Goal: Task Accomplishment & Management: Manage account settings

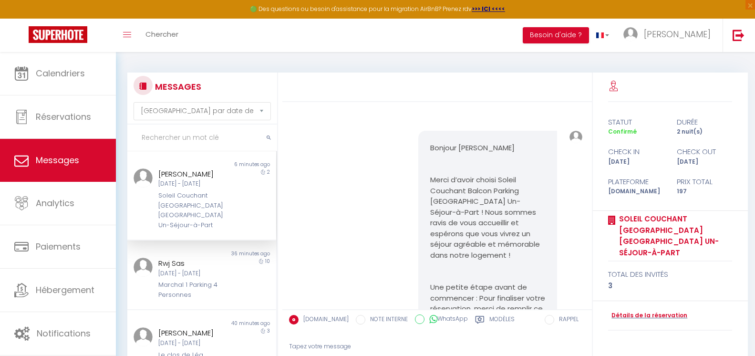
select select "message"
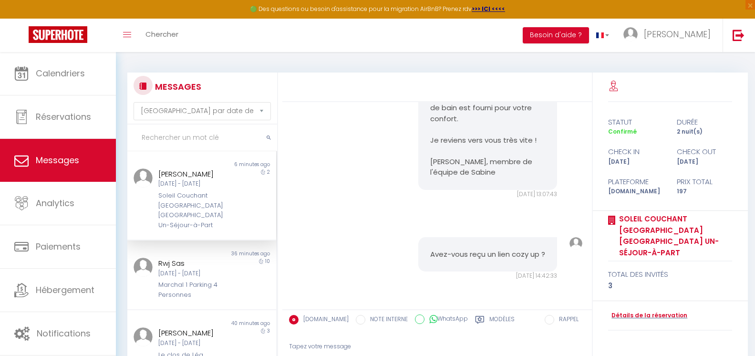
scroll to position [3218, 0]
click at [225, 280] on div "Marchal 1 Parking 4 Personnes" at bounding box center [195, 290] width 74 height 20
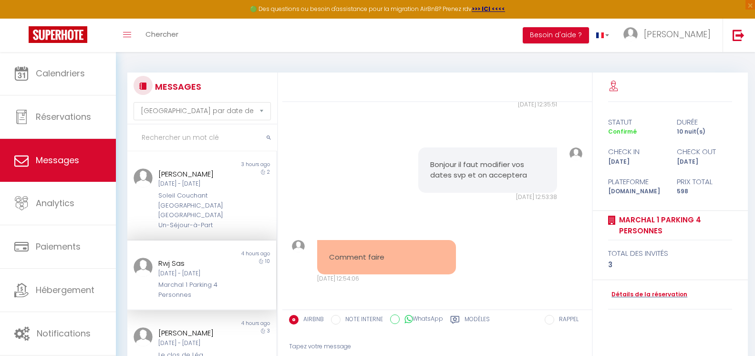
scroll to position [2837, 0]
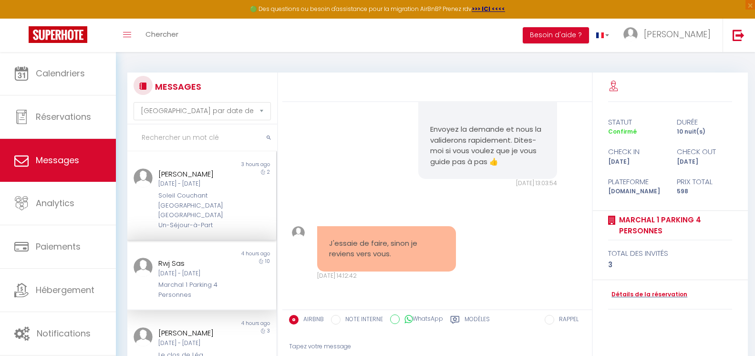
click at [211, 199] on div "Soleil Couchant [GEOGRAPHIC_DATA] [GEOGRAPHIC_DATA] Un-Séjour-à-Part" at bounding box center [195, 210] width 74 height 39
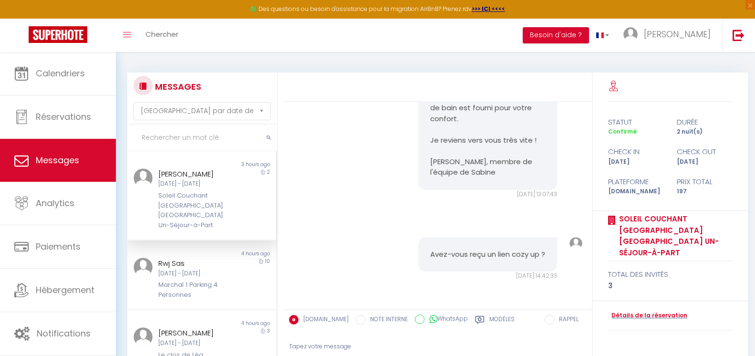
scroll to position [3218, 0]
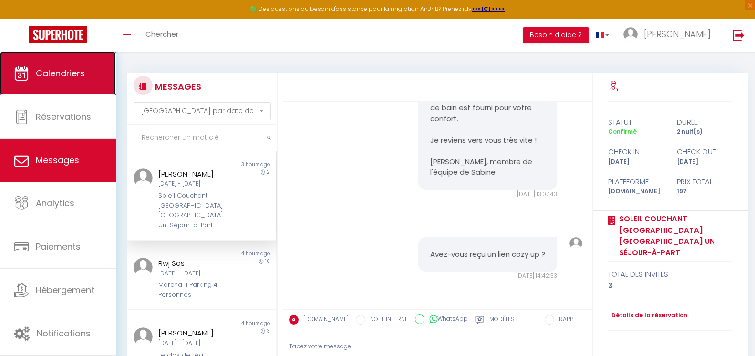
click at [64, 74] on span "Calendriers" at bounding box center [60, 73] width 49 height 12
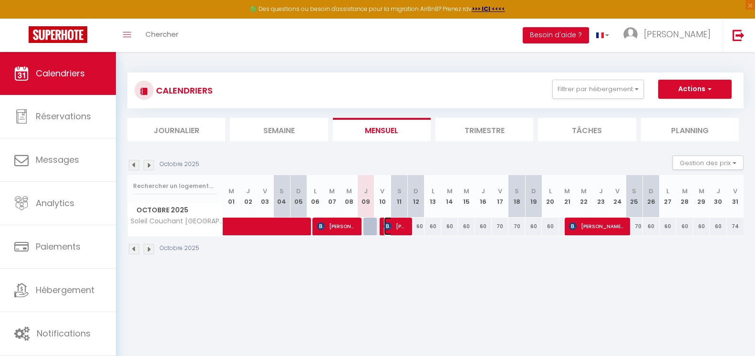
click at [391, 226] on img at bounding box center [388, 226] width 8 height 8
select select "OK"
select select "1"
select select "0"
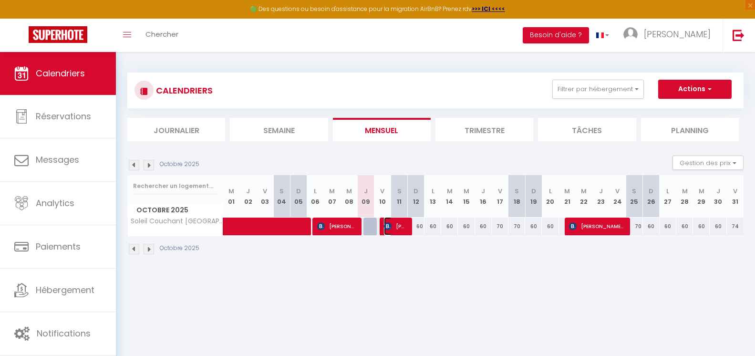
select select "1"
select select
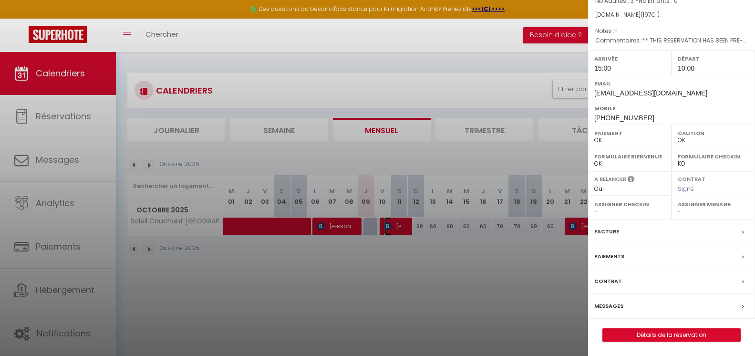
scroll to position [48, 0]
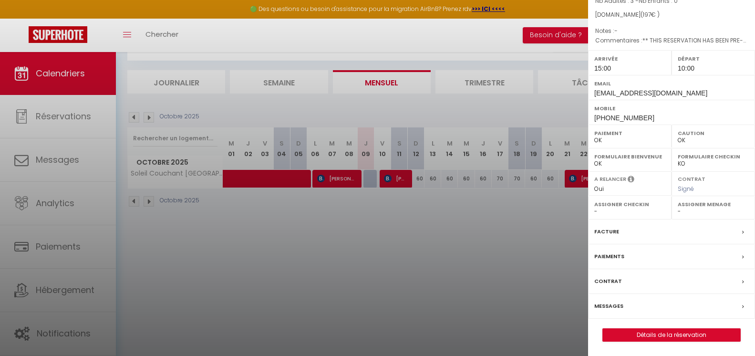
click at [742, 280] on icon at bounding box center [743, 282] width 2 height 6
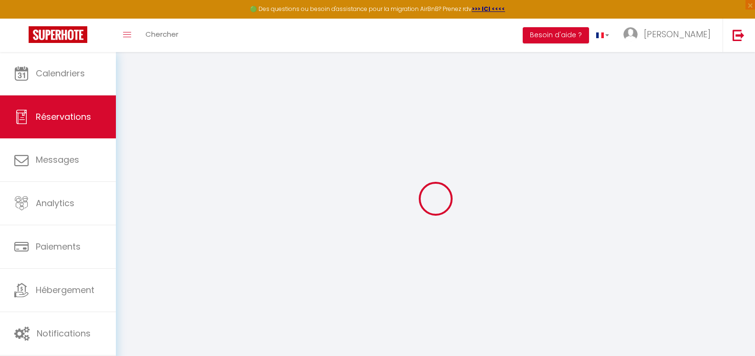
select select
checkbox input "false"
select select
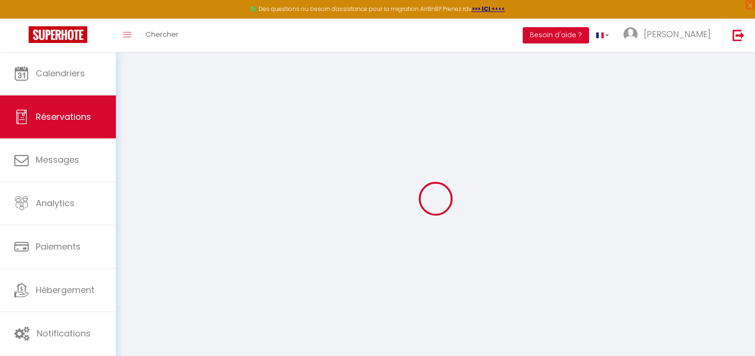
checkbox input "false"
type textarea "** THIS RESERVATION HAS BEEN PRE-PAID ** BOOKING NOTE : Payment charge is EUR 3…"
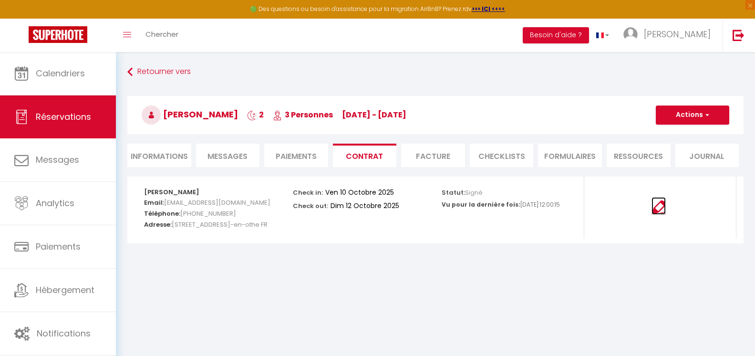
click at [656, 207] on img at bounding box center [658, 207] width 14 height 14
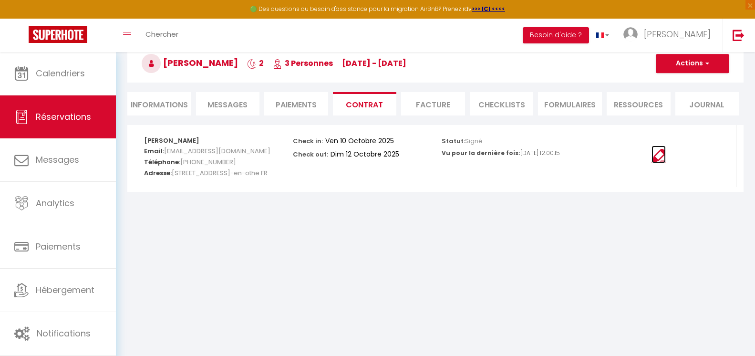
scroll to position [52, 0]
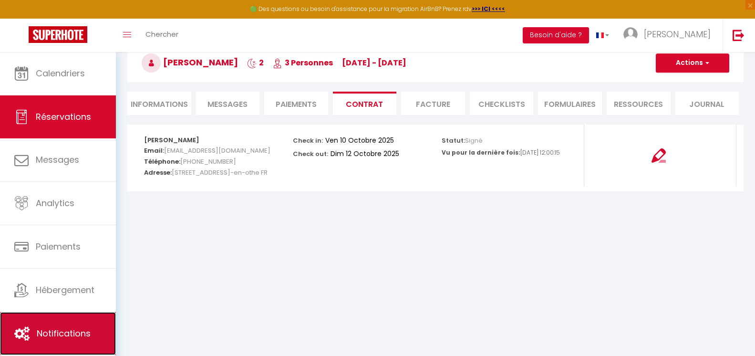
click at [68, 326] on link "Notifications" at bounding box center [58, 333] width 116 height 43
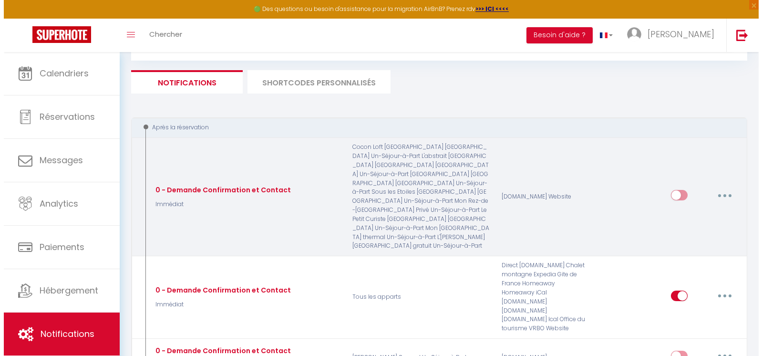
scroll to position [95, 0]
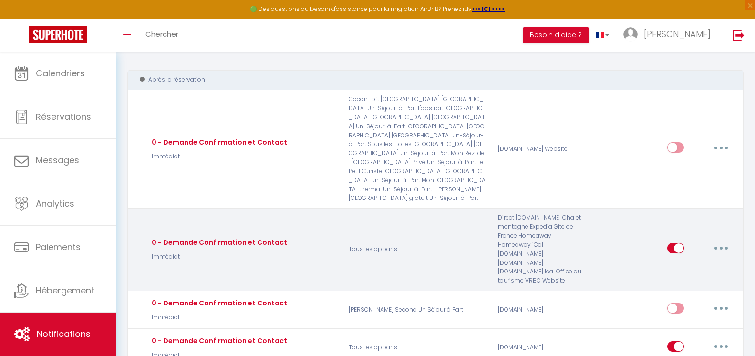
click at [724, 240] on button "button" at bounding box center [721, 247] width 27 height 15
click at [705, 261] on link "Editer" at bounding box center [696, 269] width 71 height 16
type input "0 - Demande Confirmation et Contact"
select select "Immédiat"
select select "if_deposit_not_paid"
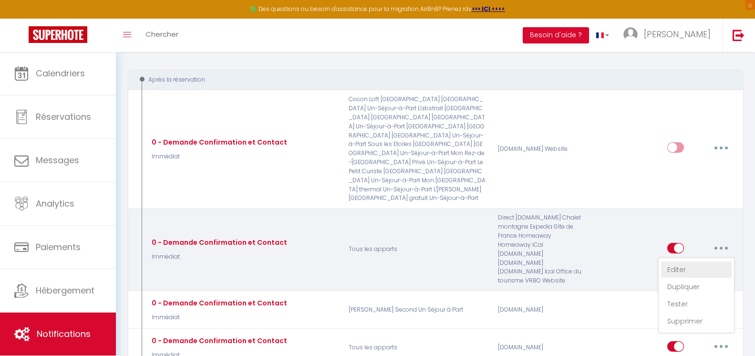
checkbox input "true"
checkbox input "false"
radio input "true"
type input "Merci de confirmer votre réservation - [BOOKING:ID] - [GUEST:FIRST_NAME] [GUEST…"
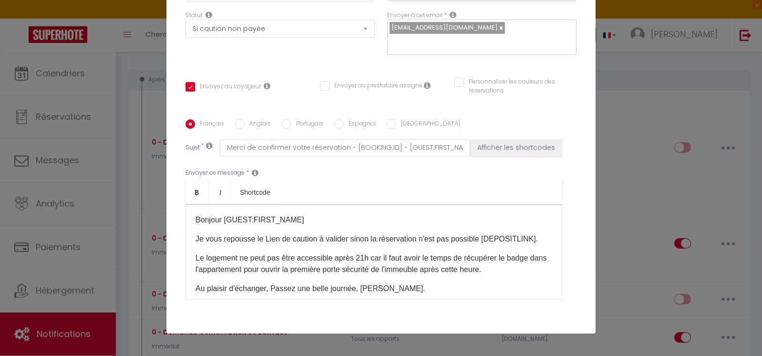
scroll to position [143, 0]
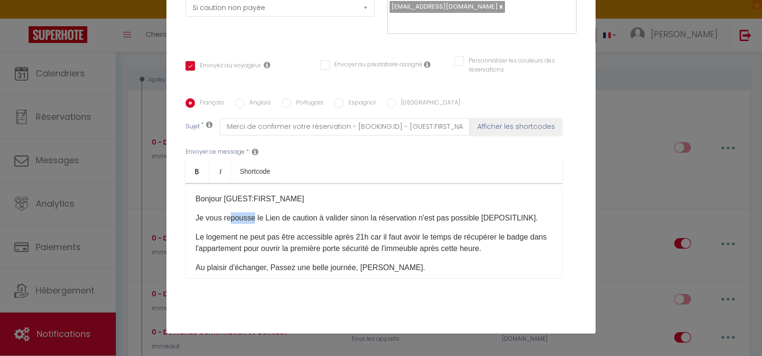
drag, startPoint x: 249, startPoint y: 217, endPoint x: 226, endPoint y: 221, distance: 23.6
click at [226, 221] on font "Je vous repousse le Lien de caution à valider sinon la réservation n'est pas po…" at bounding box center [366, 218] width 342 height 8
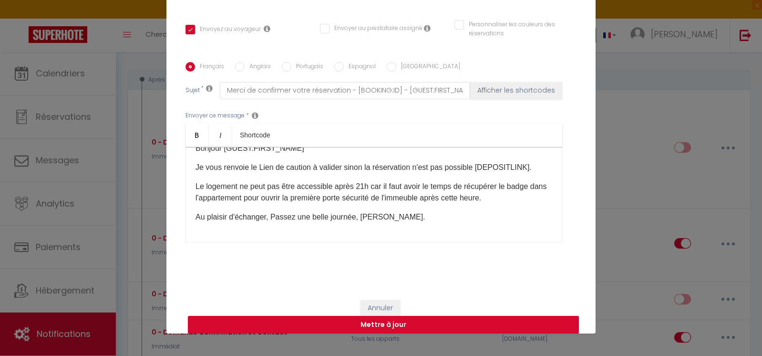
scroll to position [189, 0]
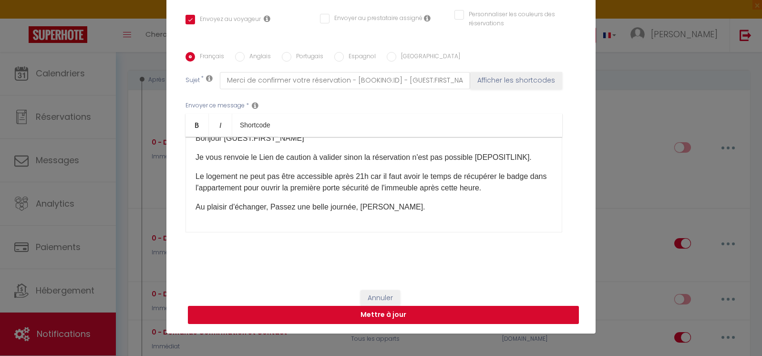
click at [373, 311] on button "Mettre à jour" at bounding box center [383, 315] width 391 height 18
checkbox input "true"
checkbox input "false"
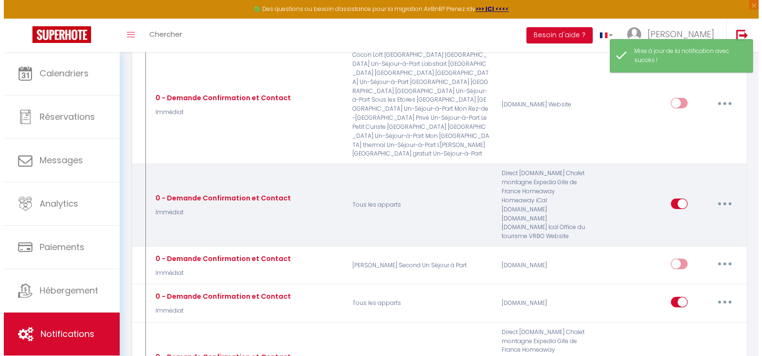
scroll to position [191, 0]
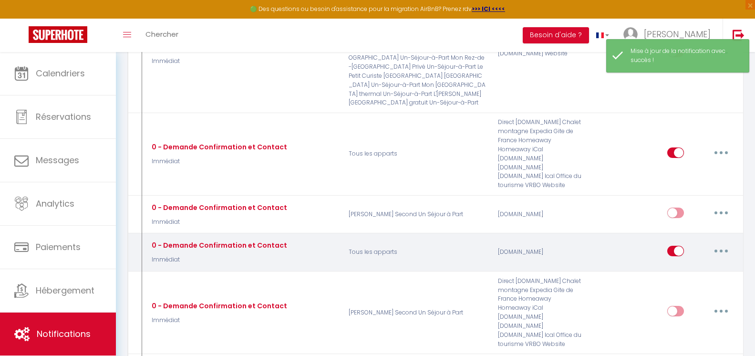
click at [720, 238] on div "Editer Dupliquer Tester Supprimer" at bounding box center [700, 252] width 67 height 28
click at [720, 243] on button "button" at bounding box center [721, 250] width 27 height 15
click at [688, 264] on link "Editer" at bounding box center [696, 272] width 71 height 16
type input "0 - Demande Confirmation et Contact"
select select "Immédiat"
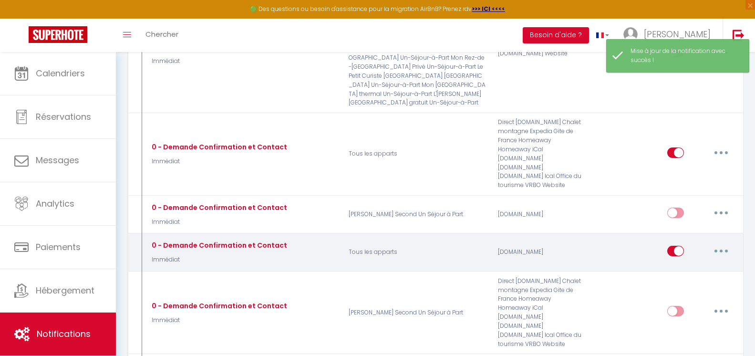
select select
checkbox input "true"
checkbox input "false"
radio input "true"
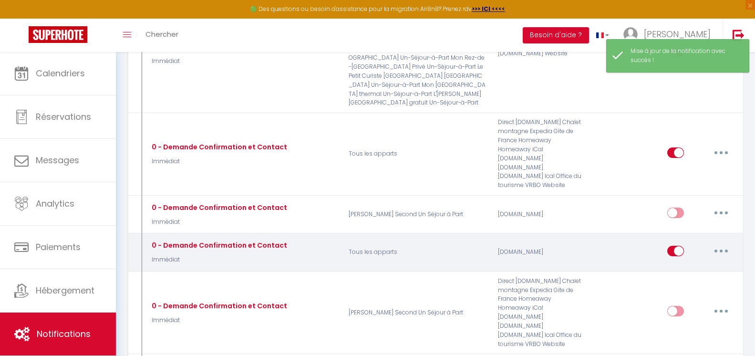
type input "Merci de confirmer votre réservation - [BOOKING:ID] - [GUEST:FIRST_NAME] [GUEST…"
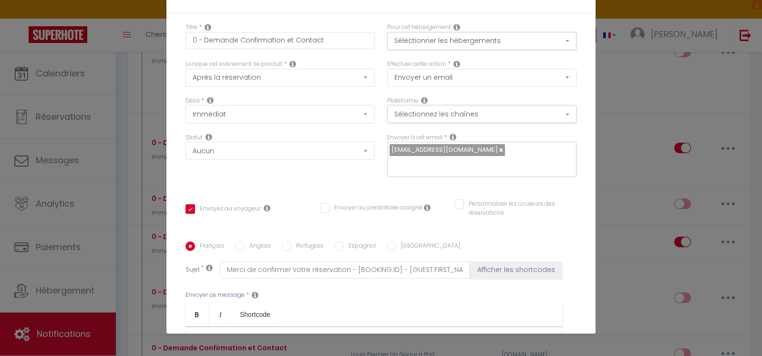
scroll to position [310, 0]
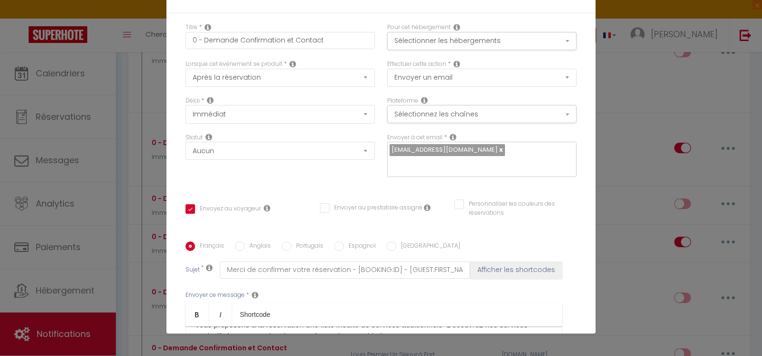
scroll to position [362, 0]
click at [504, 340] on p "•Un départ tardif : Rien ne presse. Prenez le temps de savourer votre matinée 1…" at bounding box center [373, 345] width 357 height 11
checkbox input "true"
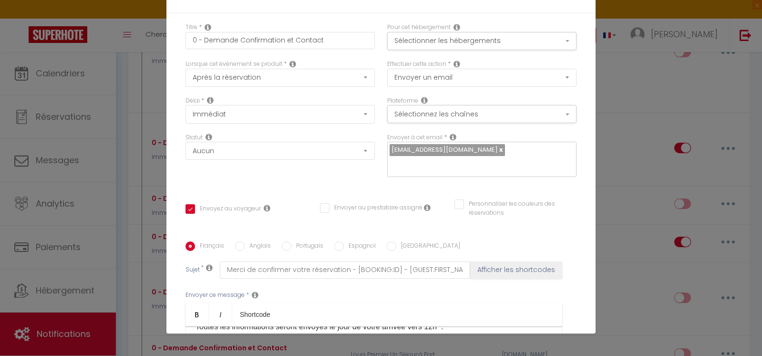
checkbox input "false"
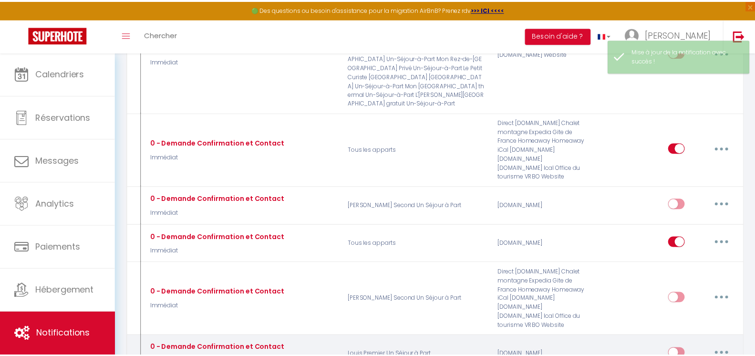
scroll to position [0, 0]
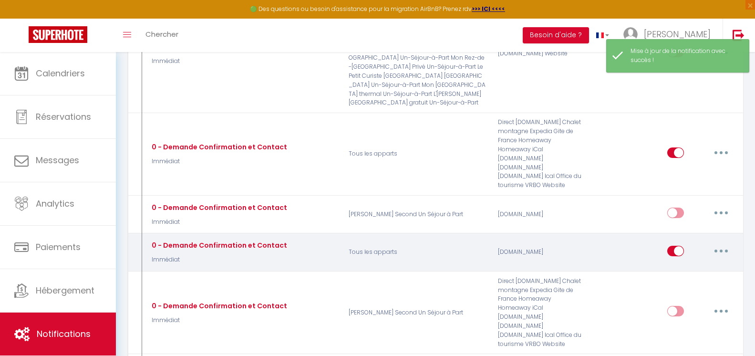
select select
checkbox input "false"
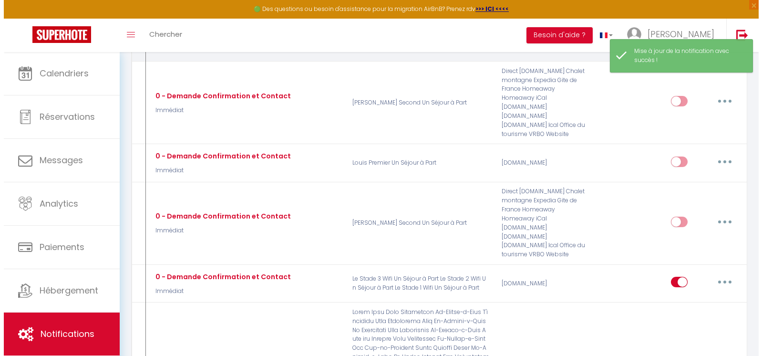
scroll to position [429, 0]
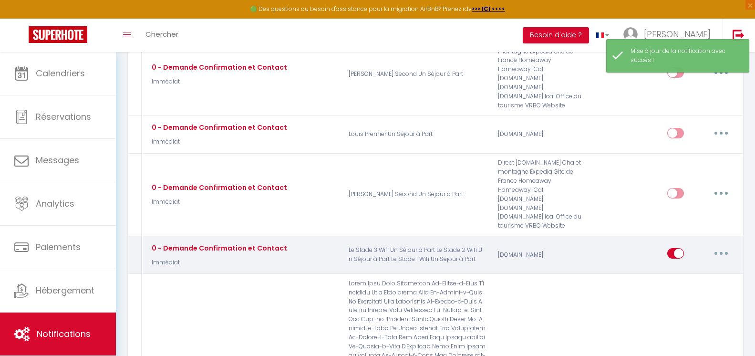
click at [724, 246] on button "button" at bounding box center [721, 253] width 27 height 15
click at [679, 267] on link "Editer" at bounding box center [696, 275] width 71 height 16
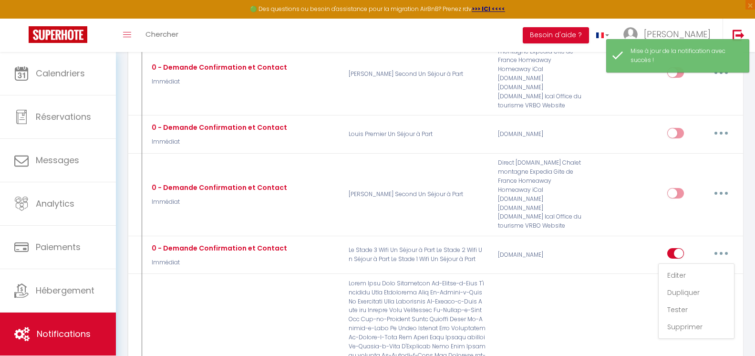
type input "0 - Demande Confirmation et Contact"
select select "Immédiat"
select select
checkbox input "true"
checkbox input "false"
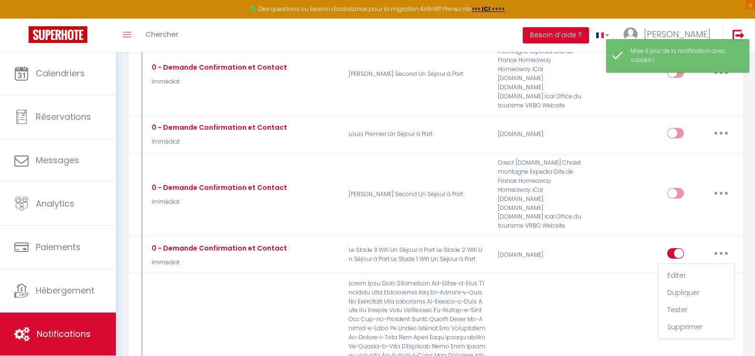
checkbox input "false"
radio input "true"
type input "Merci de confirmer votre réservation - [BOOKING:ID] - [GUEST:FIRST_NAME] [GUEST…"
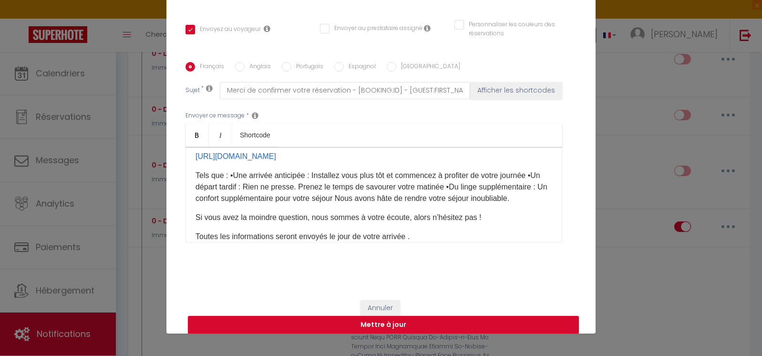
scroll to position [381, 0]
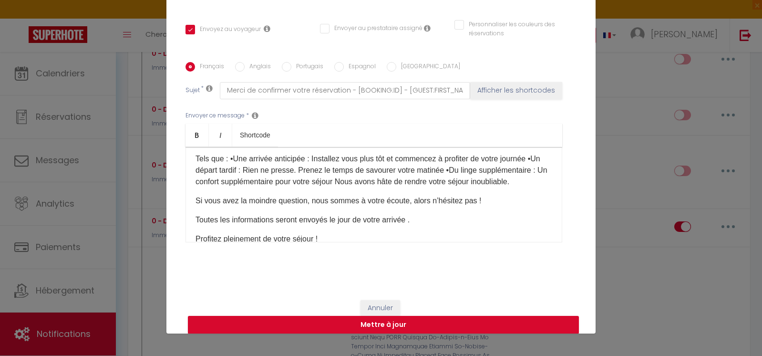
click at [229, 168] on p "Tels que : •Une arrivée anticipée : Installez vous plus tôt et commencez à prof…" at bounding box center [373, 170] width 357 height 34
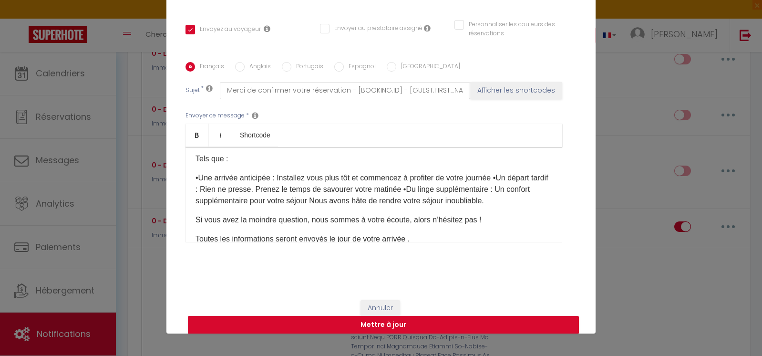
click at [502, 190] on p "•Une arrivée anticipée : Installez vous plus tôt et commencez à profiter de vot…" at bounding box center [373, 189] width 357 height 34
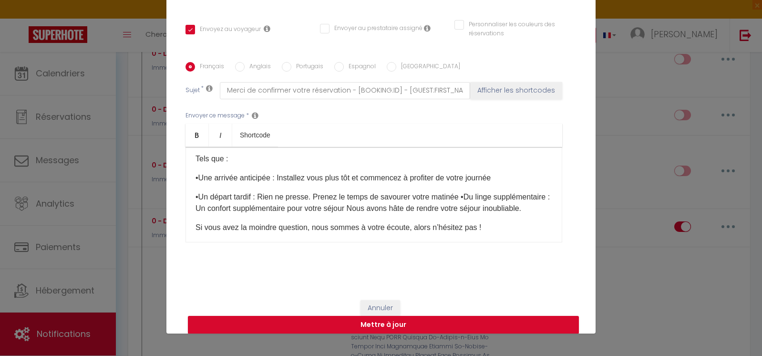
click at [463, 206] on p "•Un départ tardif : Rien ne presse. Prenez le temps de savourer votre matinée •…" at bounding box center [373, 202] width 357 height 23
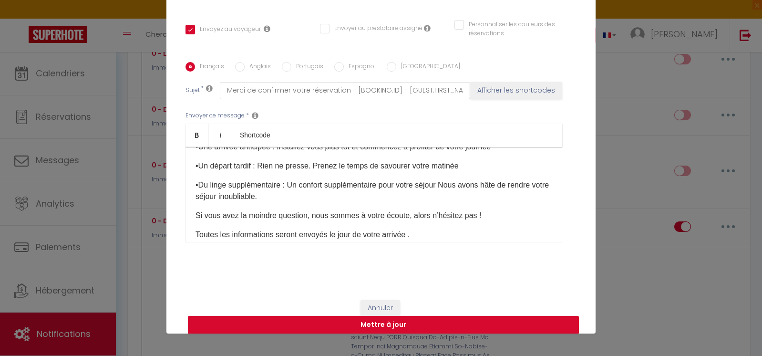
scroll to position [429, 0]
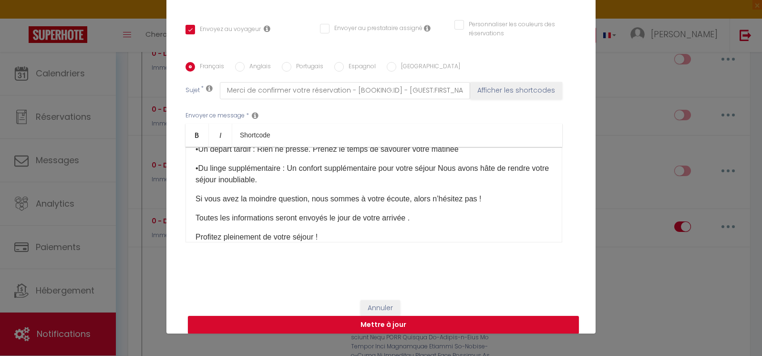
click at [438, 176] on p "•Du linge supplémentaire : Un confort supplémentaire pour votre séjour Nous avo…" at bounding box center [373, 174] width 357 height 23
click at [439, 177] on p "•Du linge supplémentaire : Un confort supplémentaire pour votre séjour Nous avo…" at bounding box center [373, 174] width 357 height 23
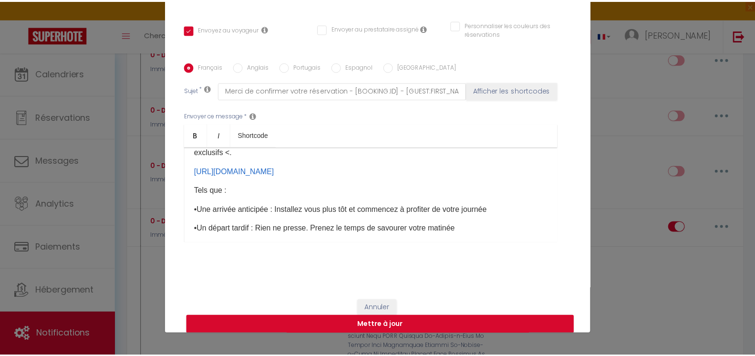
scroll to position [334, 0]
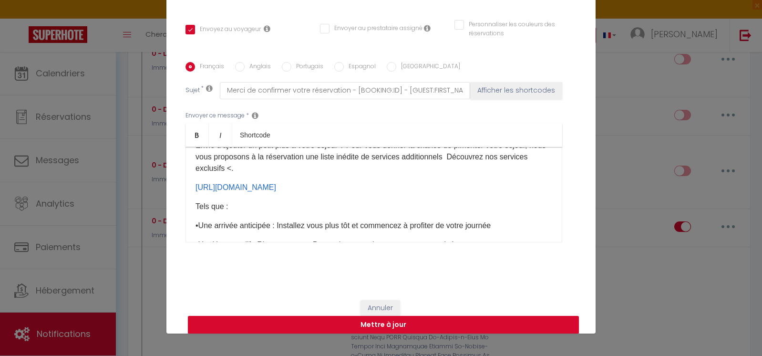
drag, startPoint x: 313, startPoint y: 197, endPoint x: 190, endPoint y: 197, distance: 123.0
click at [190, 197] on div "Bonjour [GUEST:FIRST_NAME]​ Merci d’avoir choisi [RENTAL:NAME] ​! Nous sommes r…" at bounding box center [373, 194] width 377 height 95
copy link "[URL][DOMAIN_NAME]"
click at [418, 321] on button "Mettre à jour" at bounding box center [383, 325] width 391 height 18
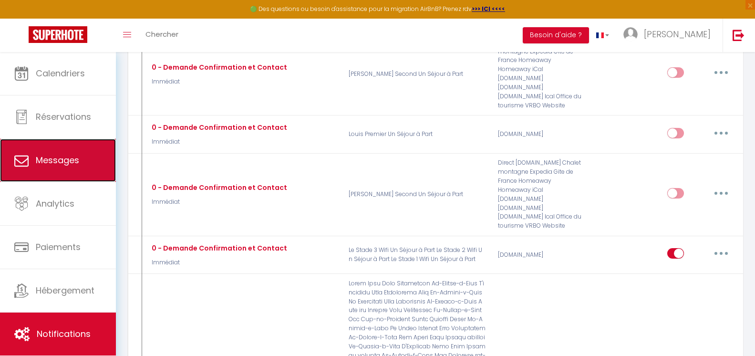
click at [74, 164] on span "Messages" at bounding box center [57, 160] width 43 height 12
select select "message"
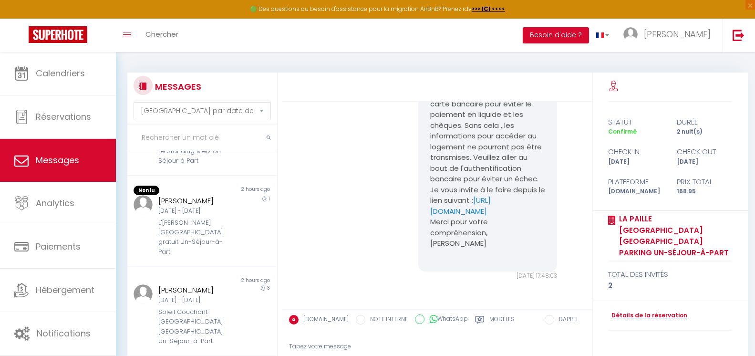
scroll to position [493, 0]
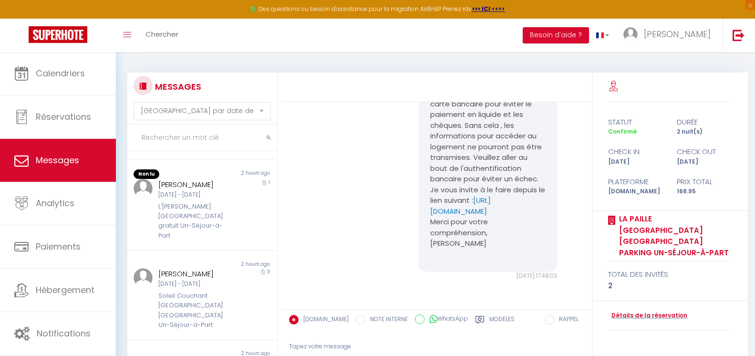
click at [177, 139] on input "text" at bounding box center [202, 137] width 150 height 27
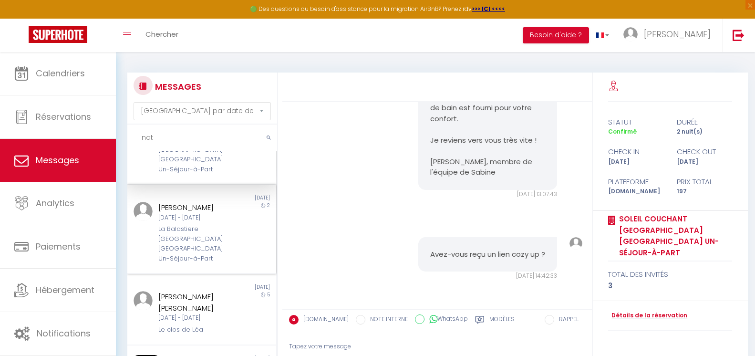
scroll to position [0, 0]
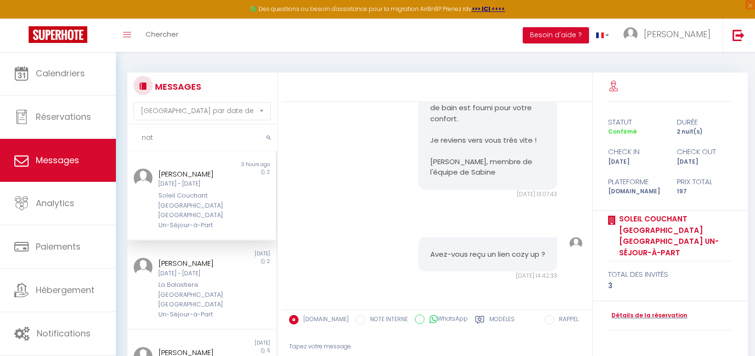
type input "nat"
drag, startPoint x: 186, startPoint y: 217, endPoint x: 194, endPoint y: 215, distance: 8.0
click at [186, 216] on div "Soleil Couchant [GEOGRAPHIC_DATA] [GEOGRAPHIC_DATA] Un-Séjour-à-Part" at bounding box center [195, 210] width 74 height 39
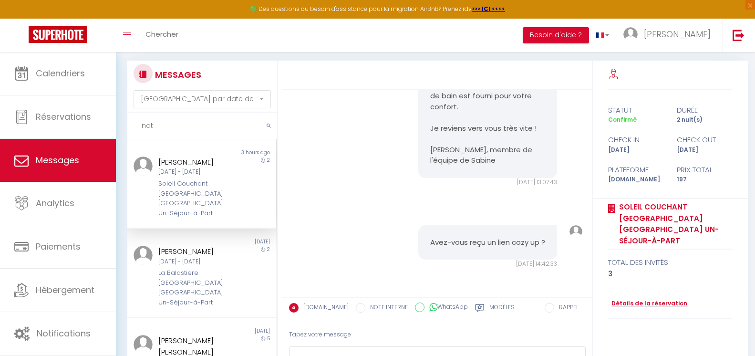
scroll to position [92, 0]
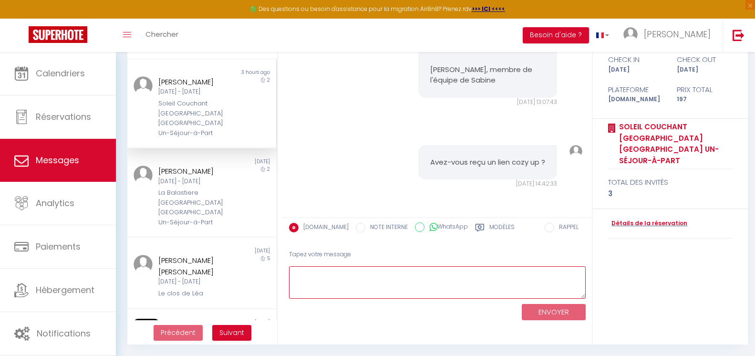
click at [432, 287] on textarea at bounding box center [437, 282] width 297 height 33
paste textarea "[URL][DOMAIN_NAME]"
type textarea "[URL][DOMAIN_NAME] voici le lien afin de valider votre arrivée anticipé. Cordia…"
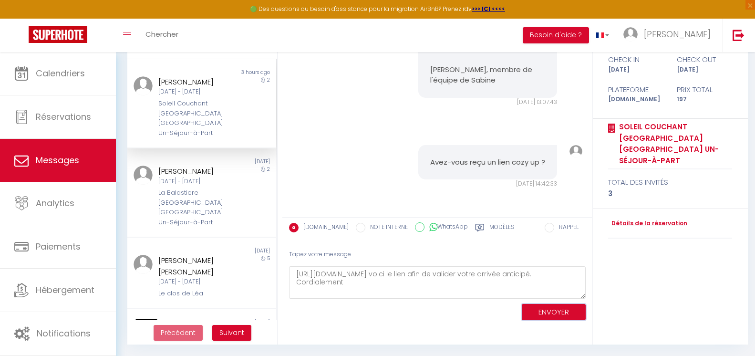
click at [530, 312] on button "ENVOYER" at bounding box center [554, 312] width 64 height 17
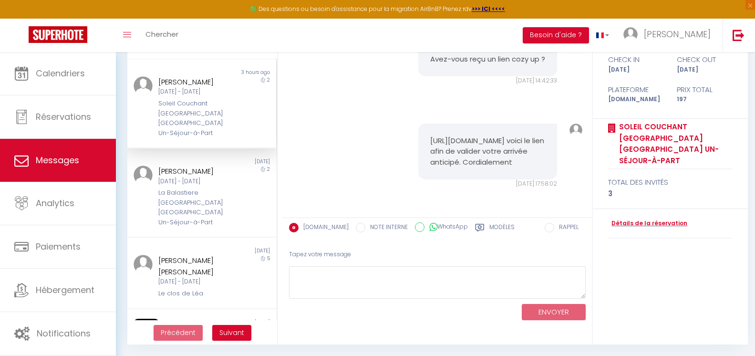
scroll to position [3332, 0]
click at [468, 135] on pre "[URL][DOMAIN_NAME] voici le lien afin de valider votre arrivée anticipé. Cordia…" at bounding box center [487, 151] width 115 height 32
click at [532, 135] on pre "[URL][DOMAIN_NAME] voici le lien afin de valider votre arrivée anticipé. Cordia…" at bounding box center [487, 151] width 115 height 32
click at [389, 290] on textarea at bounding box center [437, 282] width 297 height 33
paste textarea "[URL][DOMAIN_NAME]"
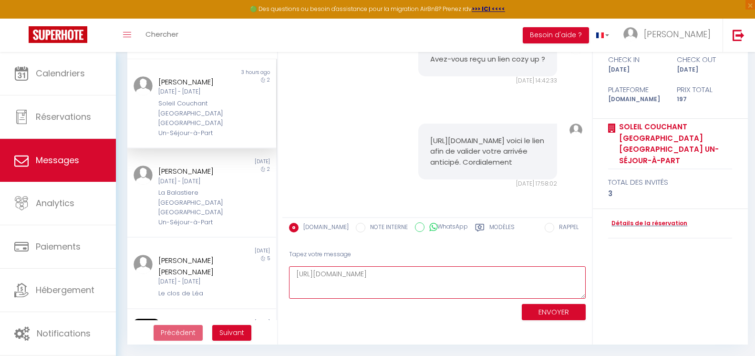
click at [391, 274] on textarea "[URL][DOMAIN_NAME]" at bounding box center [437, 282] width 297 height 33
type textarea "[URL][DOMAIN_NAME]"
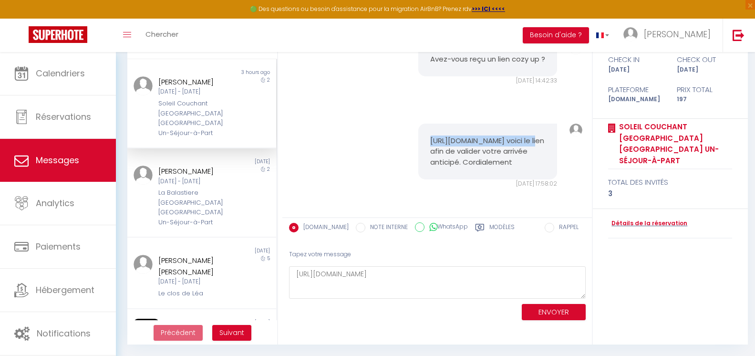
drag, startPoint x: 435, startPoint y: 142, endPoint x: 428, endPoint y: 130, distance: 13.9
click at [430, 135] on pre "[URL][DOMAIN_NAME] voici le lien afin de valider votre arrivée anticipé. Cordia…" at bounding box center [487, 151] width 115 height 32
copy pre "[URL][DOMAIN_NAME]"
click at [508, 211] on div "Bonjour [PERSON_NAME] Merci d’avoir choisi Soleil Couchant [GEOGRAPHIC_DATA] [G…" at bounding box center [436, 113] width 309 height 207
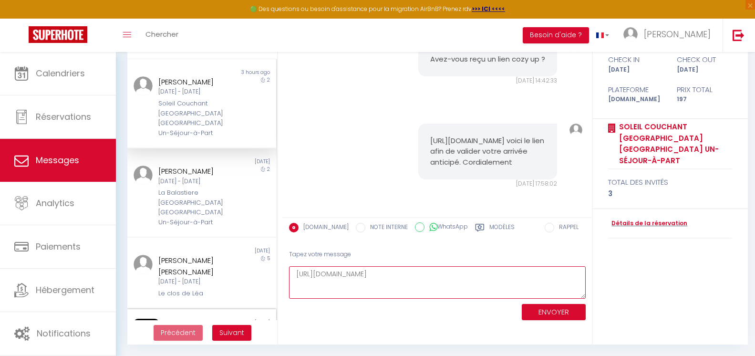
drag, startPoint x: 419, startPoint y: 274, endPoint x: 133, endPoint y: 293, distance: 287.2
click at [133, 298] on div "MESSAGES Trier par date de réservation [GEOGRAPHIC_DATA] par date de message na…" at bounding box center [435, 162] width 628 height 364
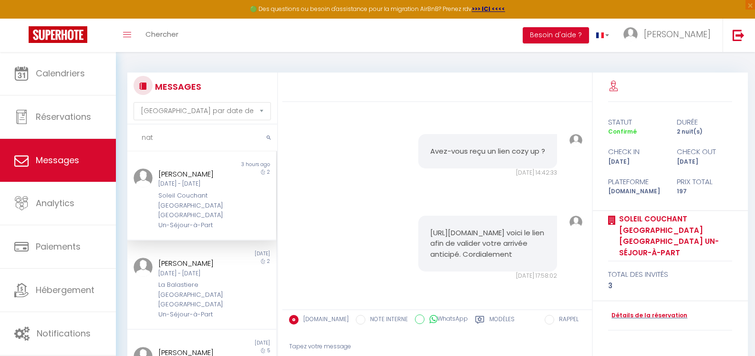
scroll to position [92, 0]
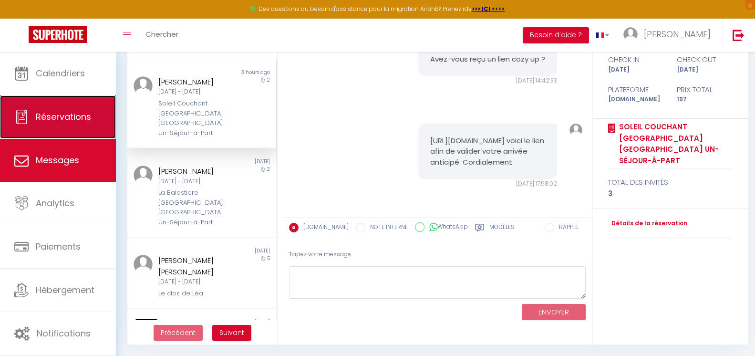
click at [54, 111] on span "Réservations" at bounding box center [63, 117] width 55 height 12
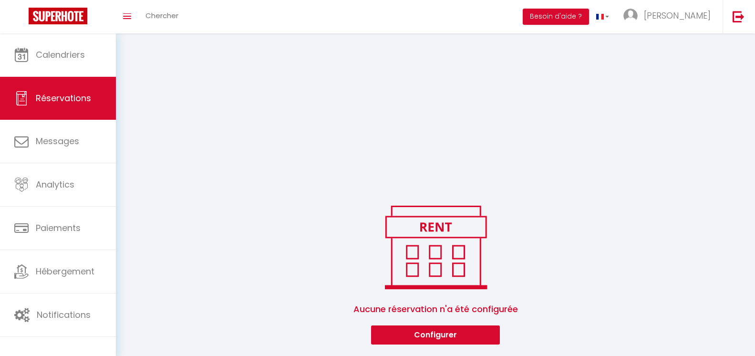
scroll to position [204, 0]
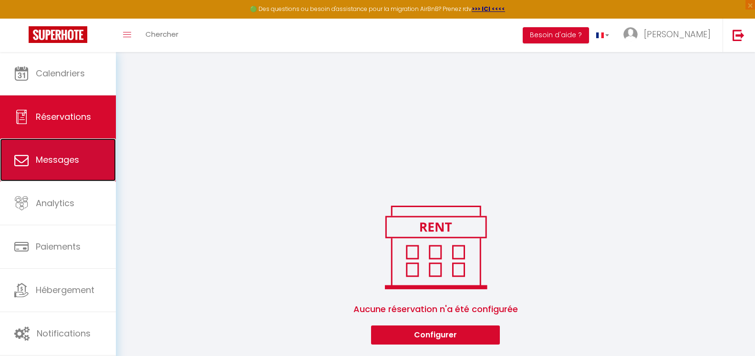
click at [51, 160] on span "Messages" at bounding box center [57, 160] width 43 height 12
select select "message"
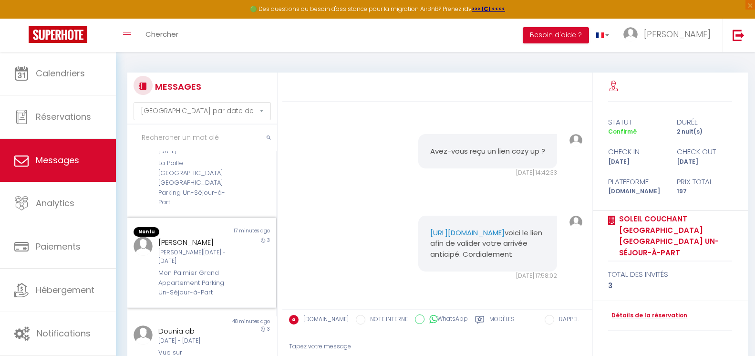
scroll to position [143, 0]
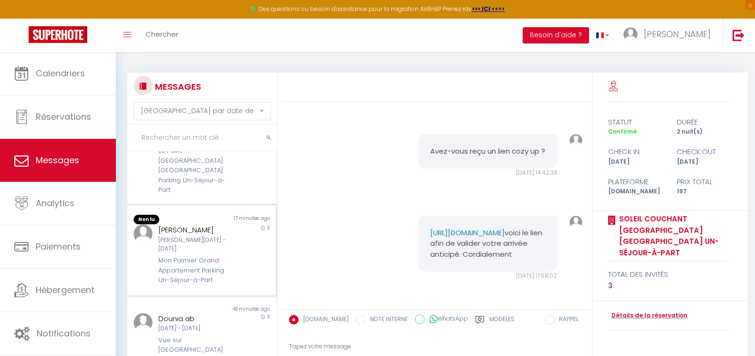
click at [213, 256] on div "Mon Palmier Grand Appartement Parking Un-Séjour-à-Part" at bounding box center [195, 270] width 74 height 29
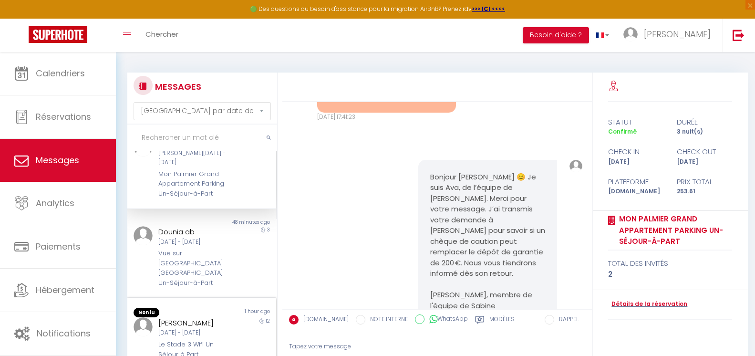
scroll to position [238, 0]
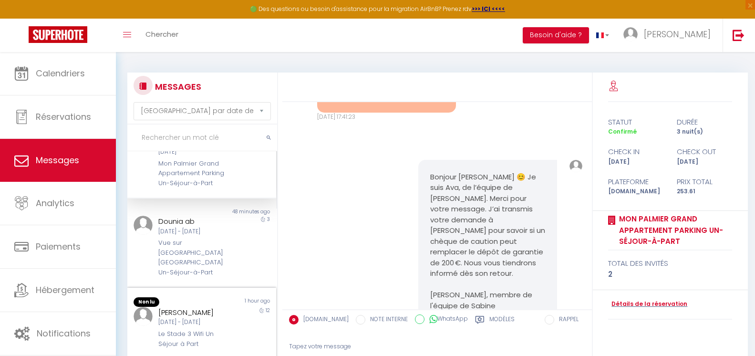
click at [220, 307] on div "[PERSON_NAME]" at bounding box center [195, 312] width 74 height 11
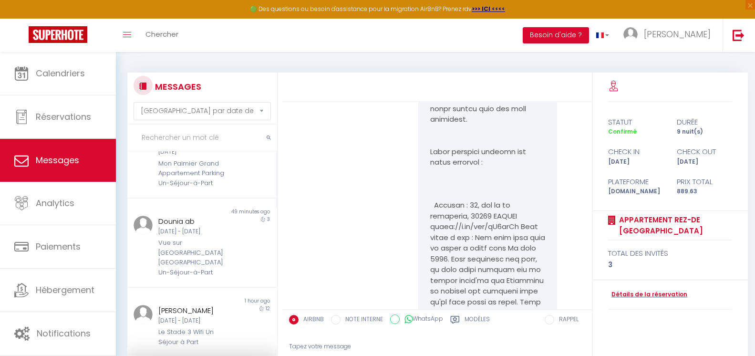
scroll to position [9654, 0]
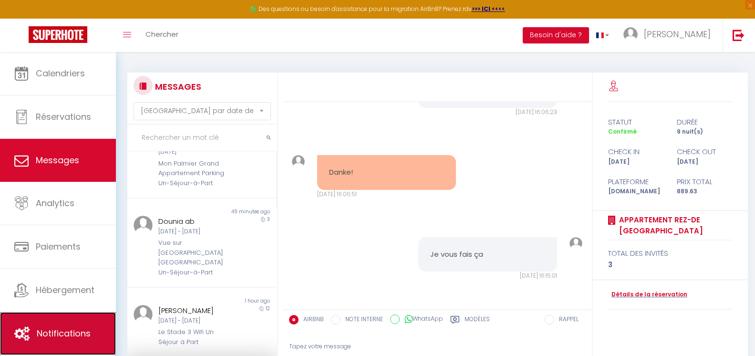
click at [83, 313] on link "Notifications" at bounding box center [58, 333] width 116 height 43
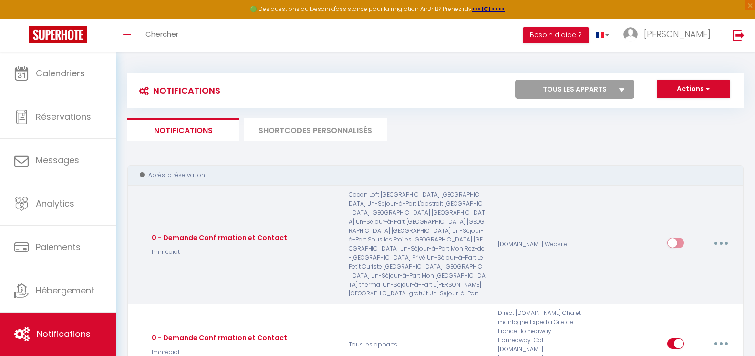
select select
checkbox input "false"
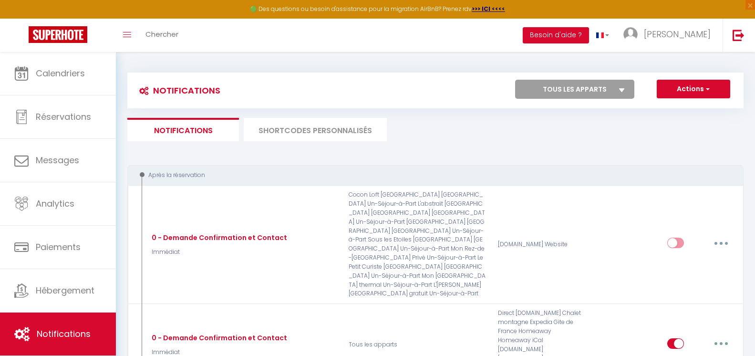
select select
checkbox input "false"
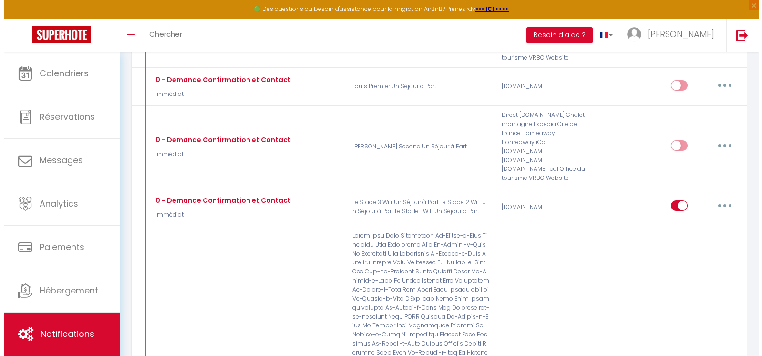
scroll to position [524, 0]
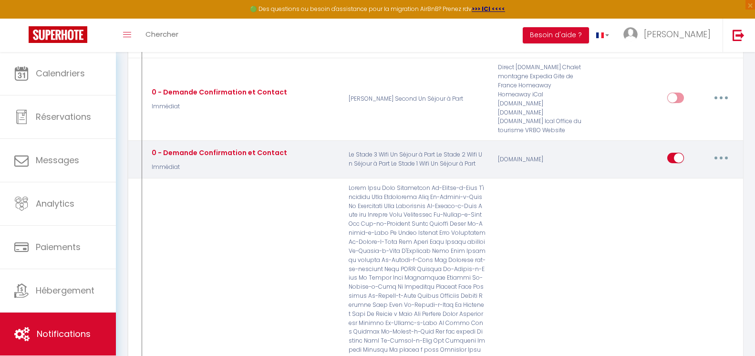
click at [715, 150] on button "button" at bounding box center [721, 157] width 27 height 15
click at [702, 172] on link "Editer" at bounding box center [696, 180] width 71 height 16
type input "0 - Demande Confirmation et Contact"
select select "Immédiat"
select select
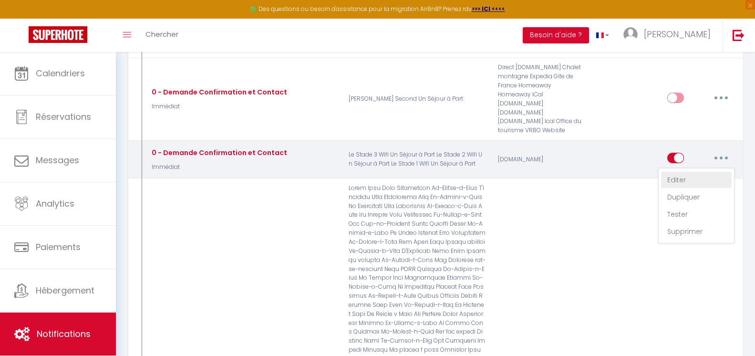
checkbox input "true"
checkbox input "false"
radio input "true"
type input "Merci de confirmer votre réservation - [BOOKING:ID] - [GUEST:FIRST_NAME] [GUEST…"
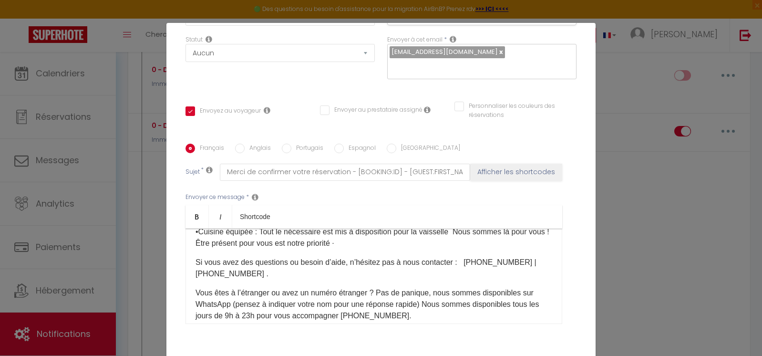
scroll to position [191, 0]
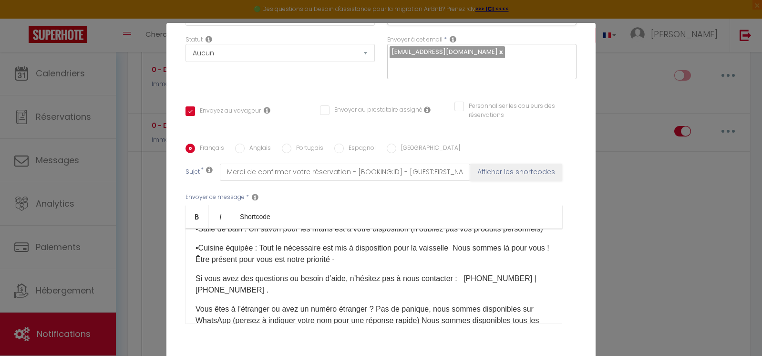
click at [244, 296] on p "Si vous avez des questions ou besoin d’aide, n’hésitez pas à nous contacter : […" at bounding box center [373, 284] width 357 height 23
click at [245, 296] on p "Si vous avez des questions ou besoin d’aide, n’hésitez pas à nous contacter : […" at bounding box center [373, 284] width 357 height 23
click at [241, 296] on p "Si vous avez des questions ou besoin d’aide, n’hésitez pas à nous contacter : […" at bounding box center [373, 284] width 357 height 23
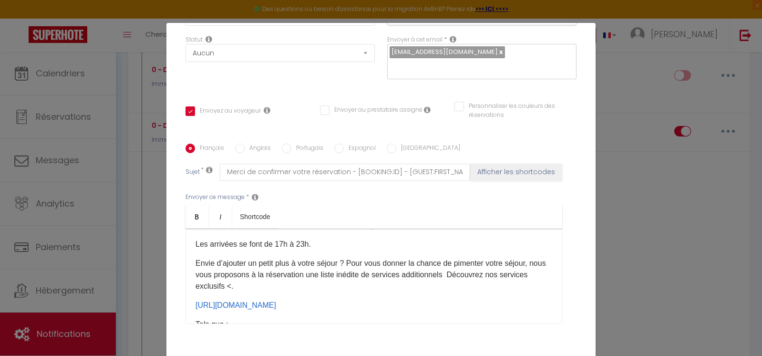
scroll to position [238, 0]
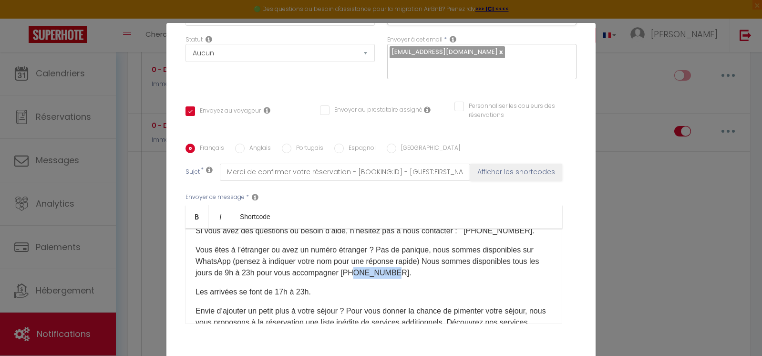
drag, startPoint x: 384, startPoint y: 282, endPoint x: 348, endPoint y: 284, distance: 35.8
click at [348, 278] on p "Vous êtes à l’étranger ou avez un numéro étranger ? Pas de panique, nous sommes…" at bounding box center [373, 261] width 357 height 34
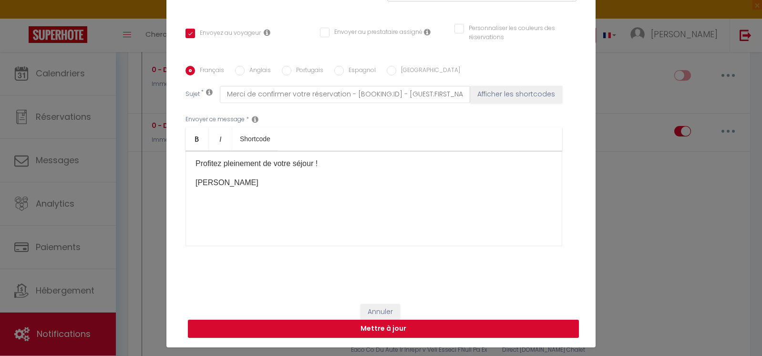
scroll to position [45, 0]
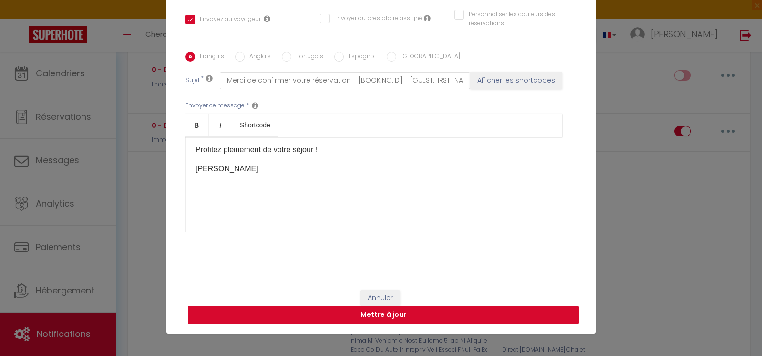
click at [483, 318] on button "Mettre à jour" at bounding box center [383, 315] width 391 height 18
checkbox input "true"
checkbox input "false"
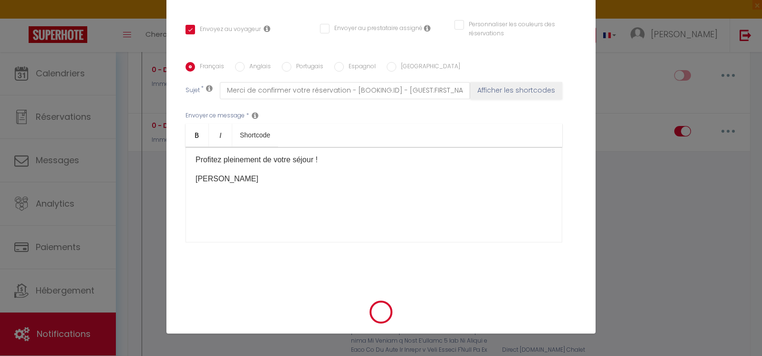
select select
checkbox input "false"
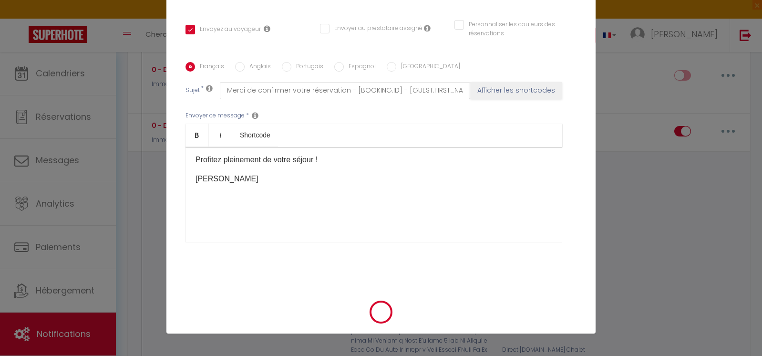
radio input "false"
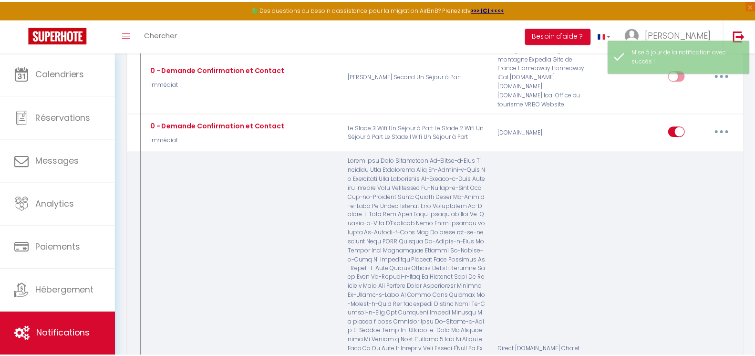
scroll to position [0, 0]
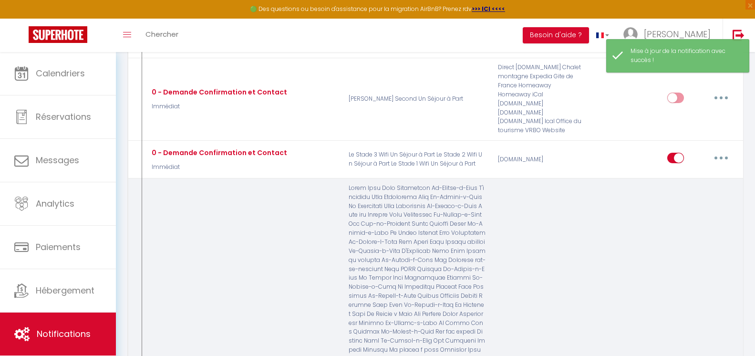
select select
checkbox input "false"
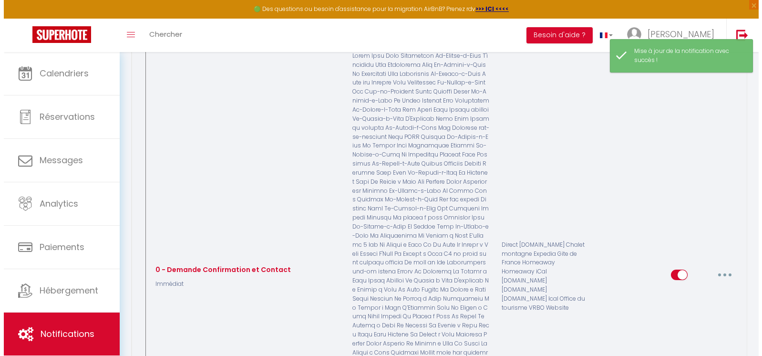
scroll to position [668, 0]
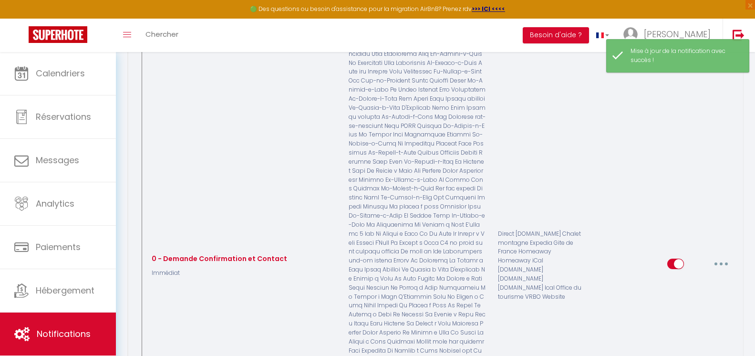
click at [732, 256] on button "button" at bounding box center [721, 263] width 27 height 15
click at [691, 277] on link "Editer" at bounding box center [696, 285] width 71 height 16
type input "0 - Demande Confirmation et Contact"
select select "Immédiat"
select select
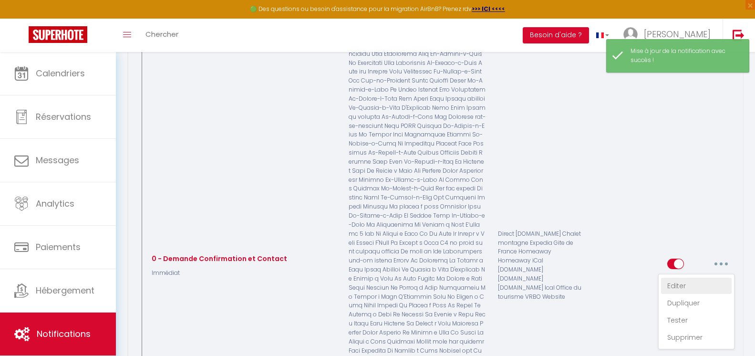
checkbox input "true"
checkbox input "false"
radio input "true"
type input "Merci de confirmer votre réservation - [BOOKING:ID] - [GUEST:FIRST_NAME] [GUEST…"
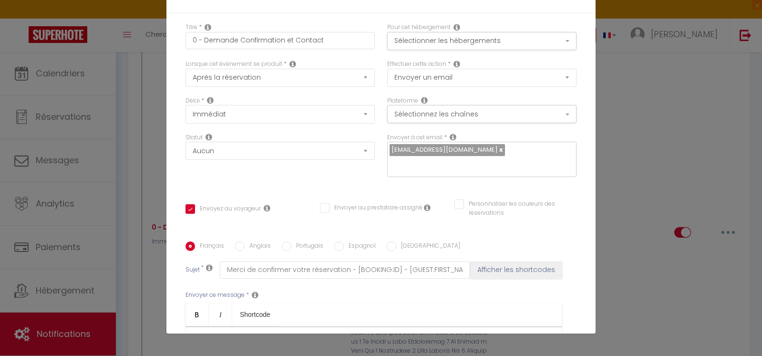
scroll to position [238, 0]
click at [228, 340] on p "Tels que : •Une arrivée anticipée : Installez vous plus tôt et commencez à prof…" at bounding box center [373, 357] width 357 height 34
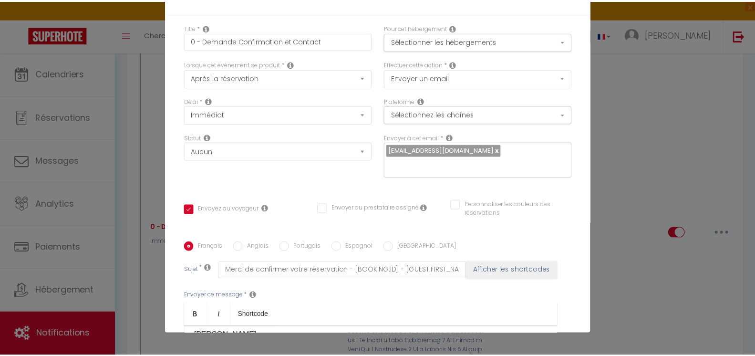
scroll to position [644, 0]
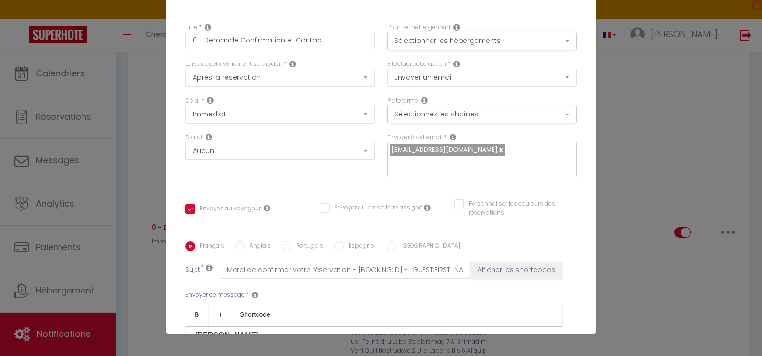
checkbox input "true"
checkbox input "false"
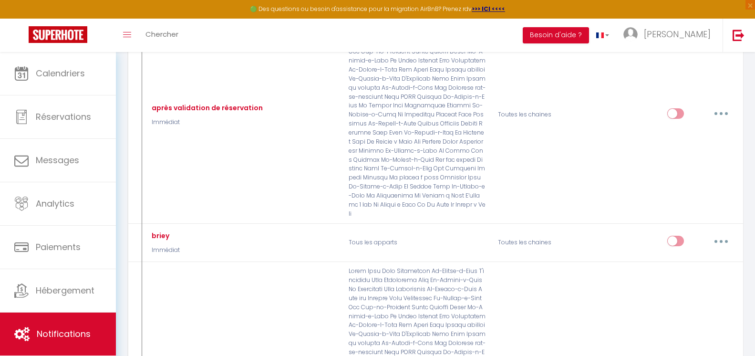
scroll to position [2193, 0]
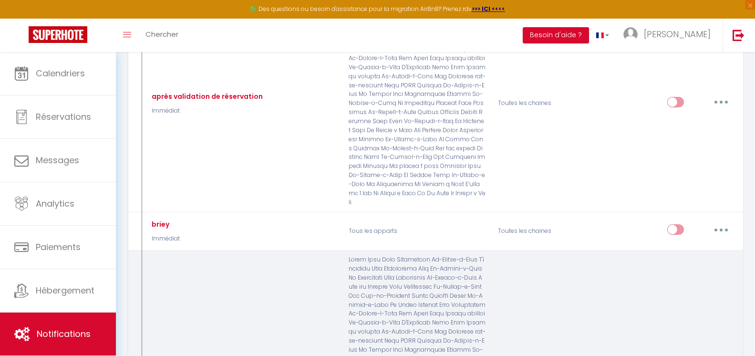
type input "contrat à signer"
select select "Immédiat"
select select
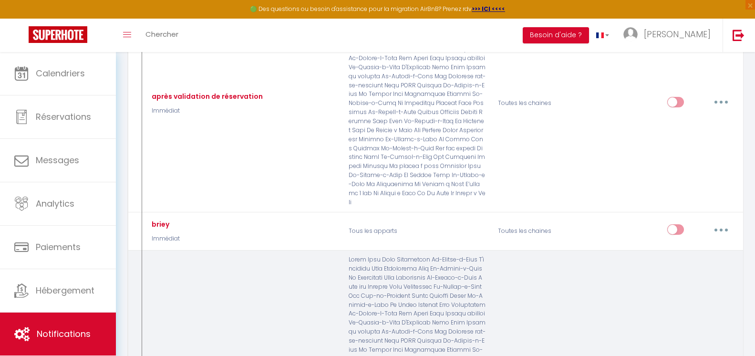
checkbox input "true"
checkbox input "false"
checkbox input "true"
radio input "true"
type input "contrat à signer pour votre séjour"
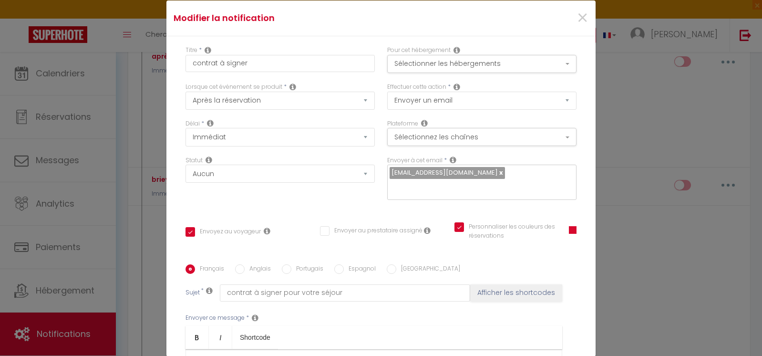
scroll to position [0, 0]
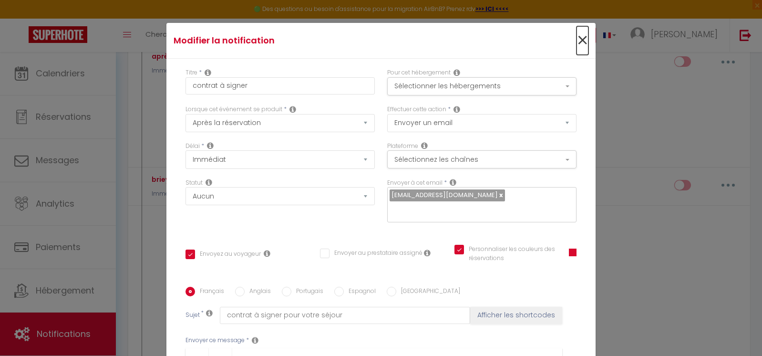
click at [576, 33] on span "×" at bounding box center [582, 40] width 12 height 29
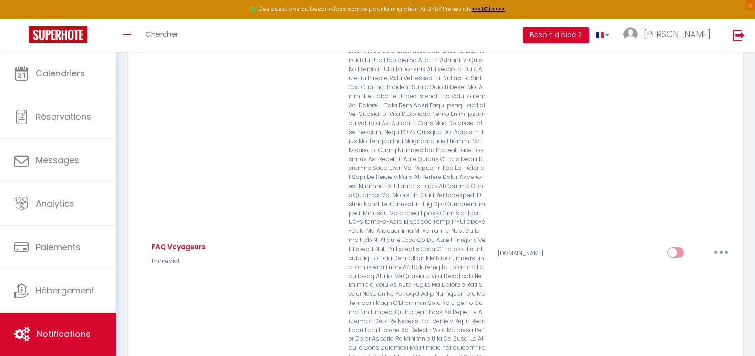
scroll to position [3338, 0]
type input "informations"
checkbox input "false"
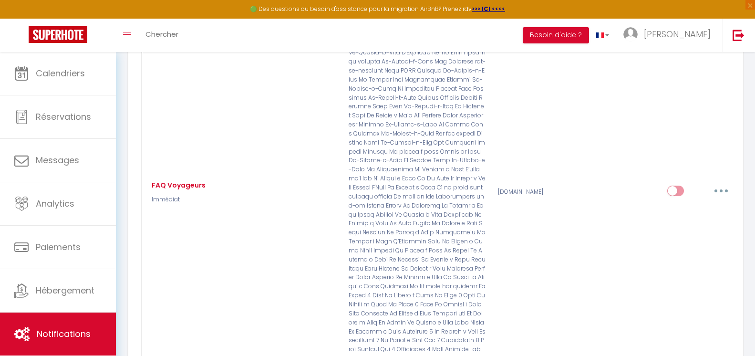
checkbox input "false"
type input "informations"
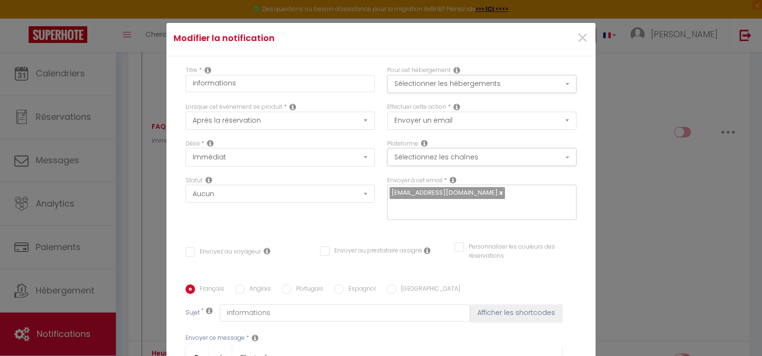
scroll to position [0, 0]
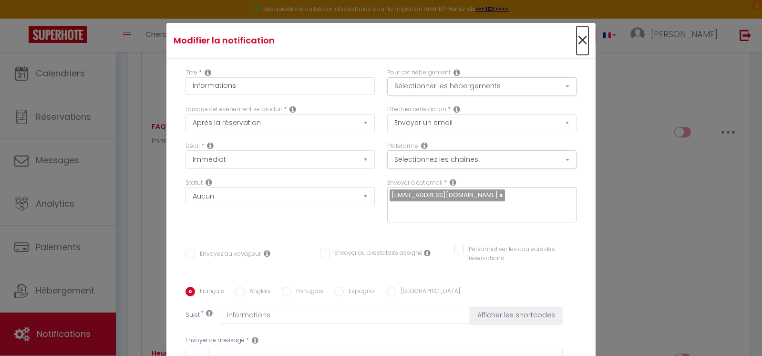
click at [576, 37] on span "×" at bounding box center [582, 40] width 12 height 29
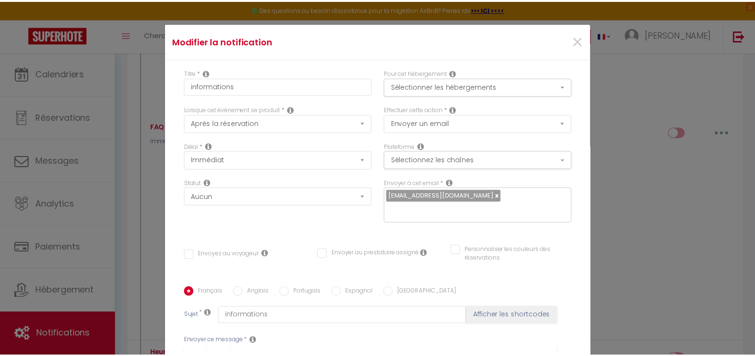
scroll to position [3338, 0]
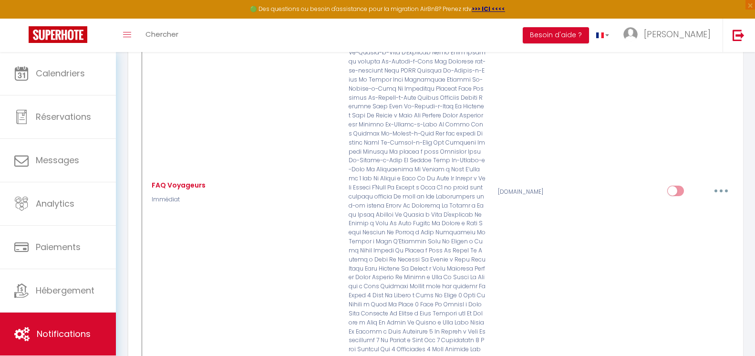
type input "maillot de bain"
checkbox input "true"
checkbox input "false"
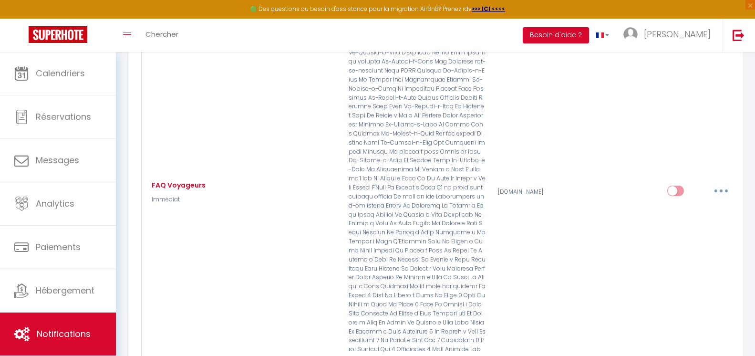
checkbox input "false"
type input "règles"
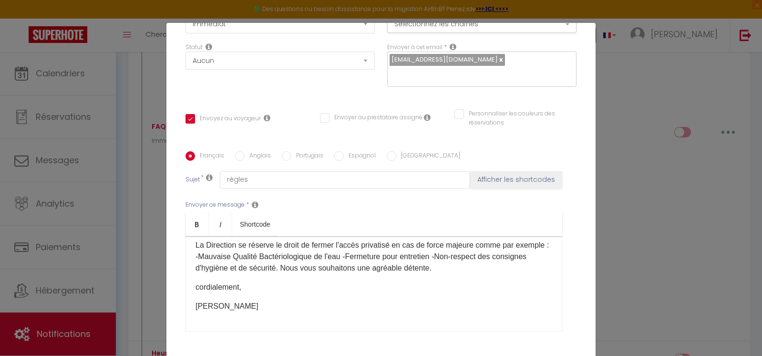
scroll to position [0, 0]
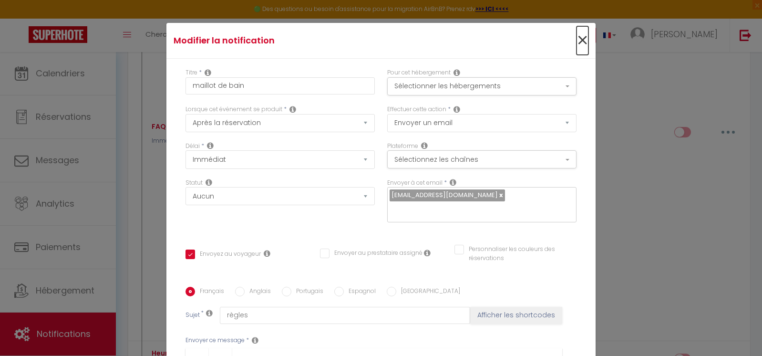
click at [576, 45] on span "×" at bounding box center [582, 40] width 12 height 29
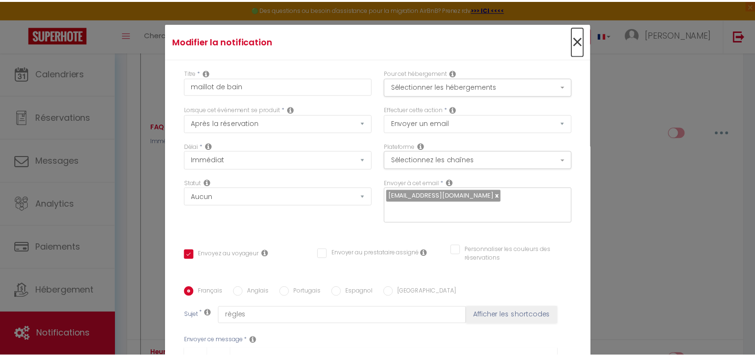
scroll to position [3338, 0]
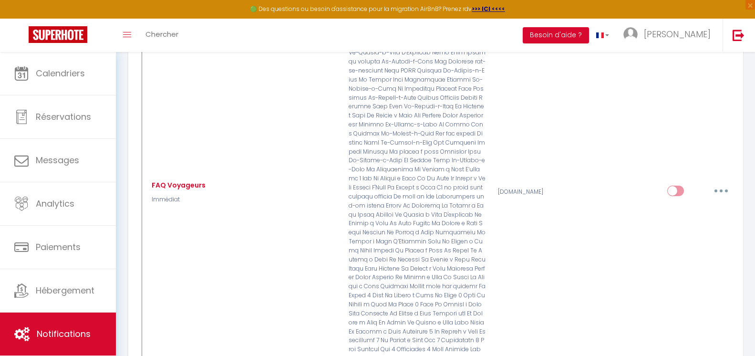
checkbox input "true"
checkbox input "false"
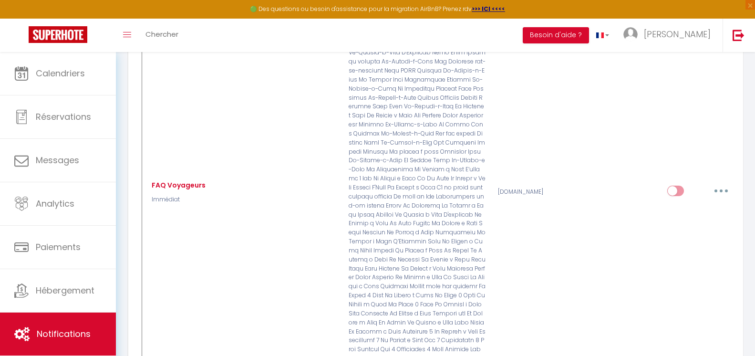
type input "règles pour votre séjour détente"
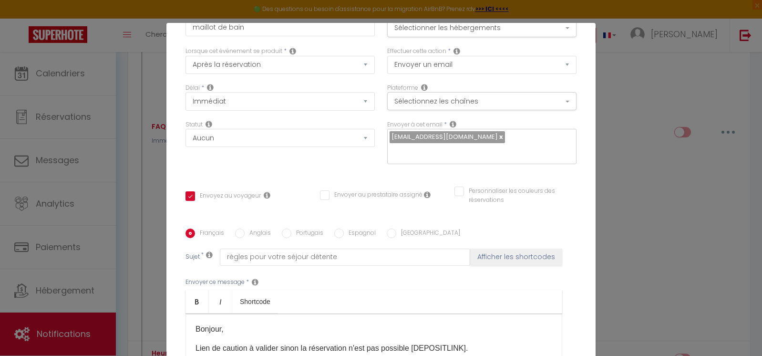
scroll to position [0, 0]
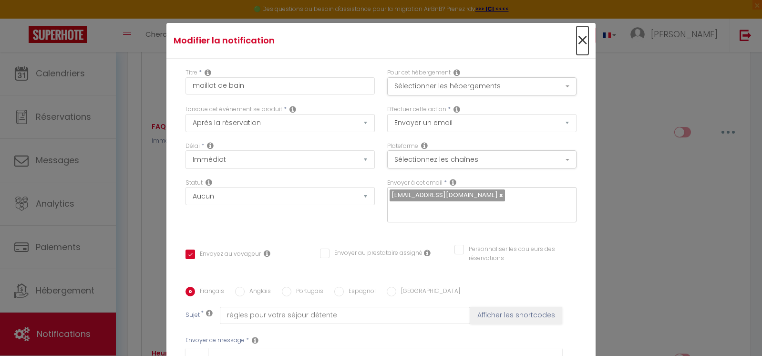
click at [577, 39] on span "×" at bounding box center [582, 40] width 12 height 29
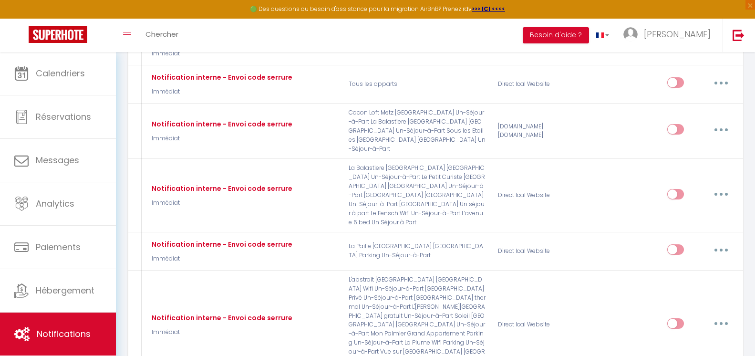
scroll to position [4196, 0]
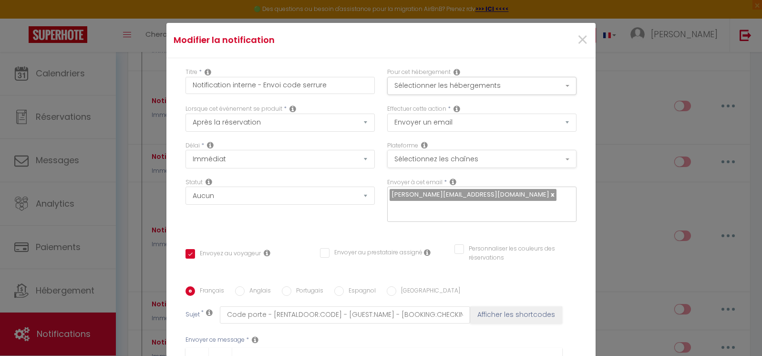
scroll to position [0, 0]
click at [576, 36] on span "×" at bounding box center [582, 40] width 12 height 29
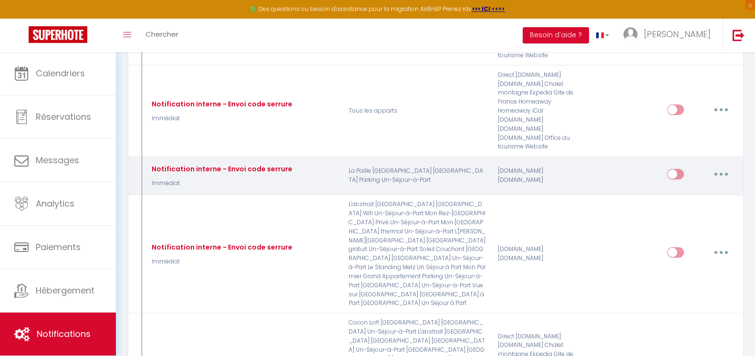
scroll to position [4768, 0]
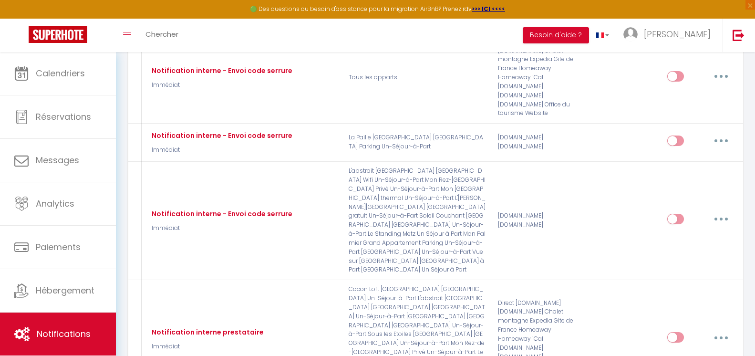
type input "PAS D INQUIETUDE"
select select "if_booking_is_paid"
checkbox input "true"
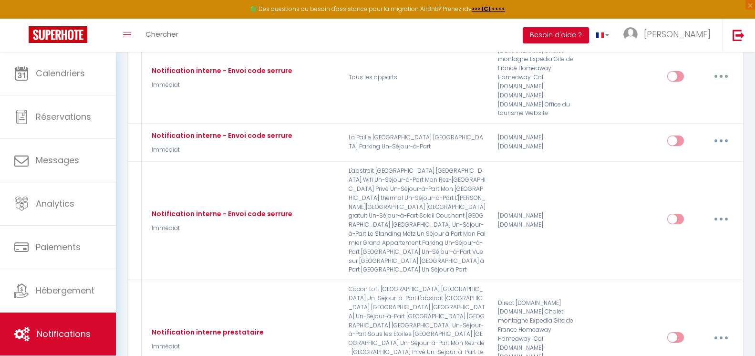
checkbox input "false"
type input "rassurer les voyageurs"
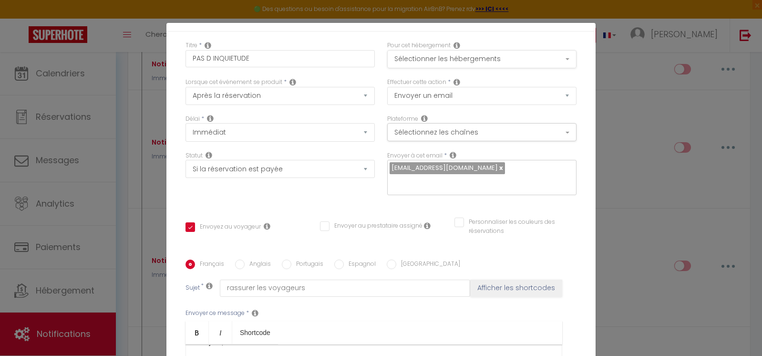
scroll to position [0, 0]
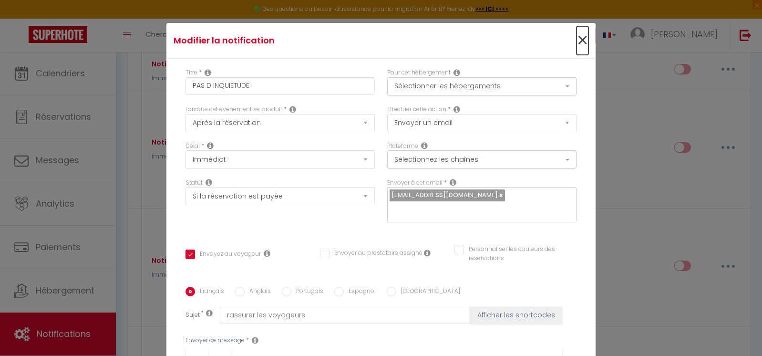
drag, startPoint x: 572, startPoint y: 34, endPoint x: 577, endPoint y: 47, distance: 13.7
click at [576, 34] on span "×" at bounding box center [582, 40] width 12 height 29
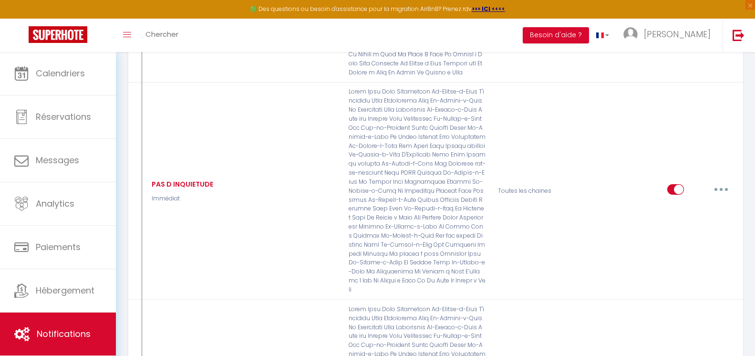
type input "RAPPEL paiement caution"
select select "1 Heure"
select select "if_deposit_not_paid"
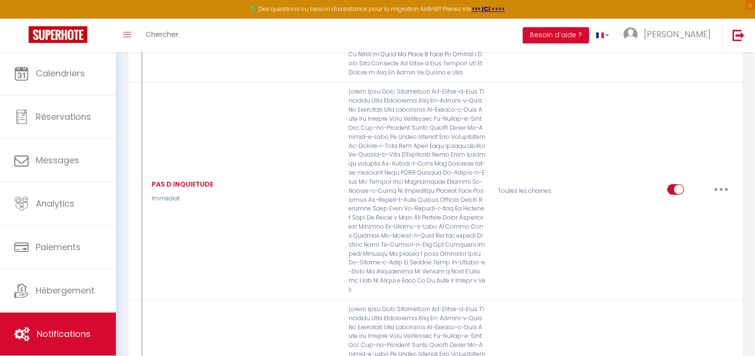
checkbox input "true"
checkbox input "false"
type input "RAPPEL paiement caution"
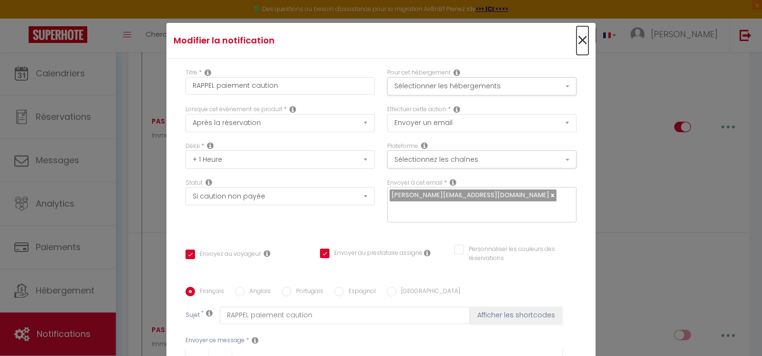
click at [576, 35] on span "×" at bounding box center [582, 40] width 12 height 29
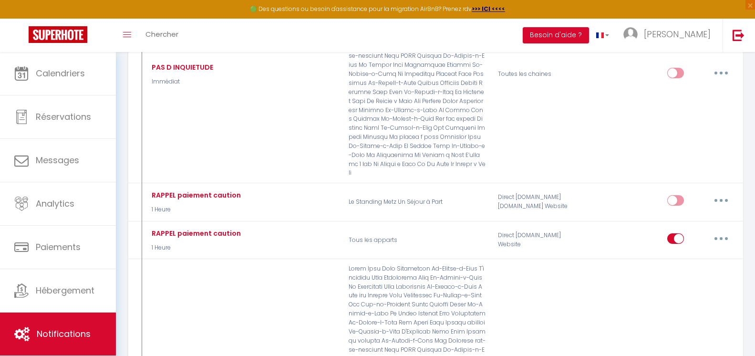
type input "UPSELLS"
select select "Immédiat"
select select
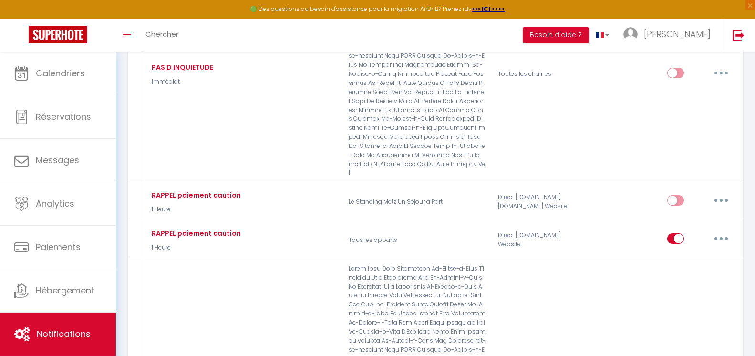
checkbox input "true"
checkbox input "false"
type input "DEMANDES EXCEPTIONNELLES"
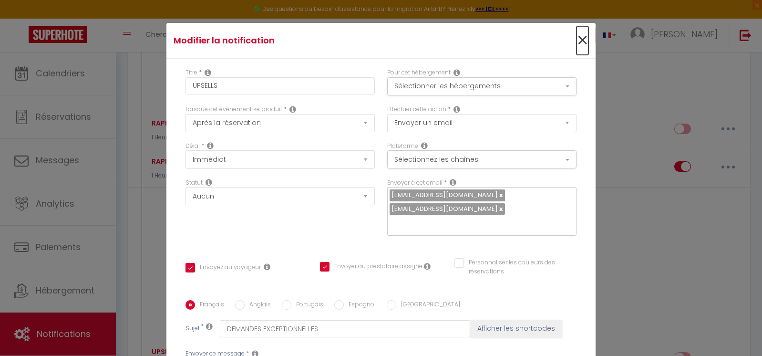
click at [576, 44] on span "×" at bounding box center [582, 40] width 12 height 29
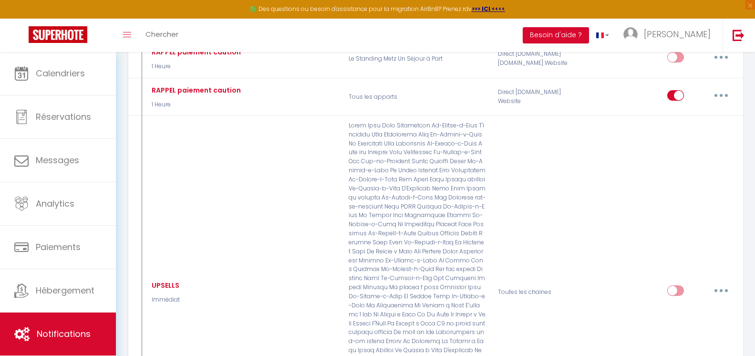
type input "1 - Envoi Détails après Formulaire Bienvenue"
select select "if_booking_is_paid"
checkbox input "true"
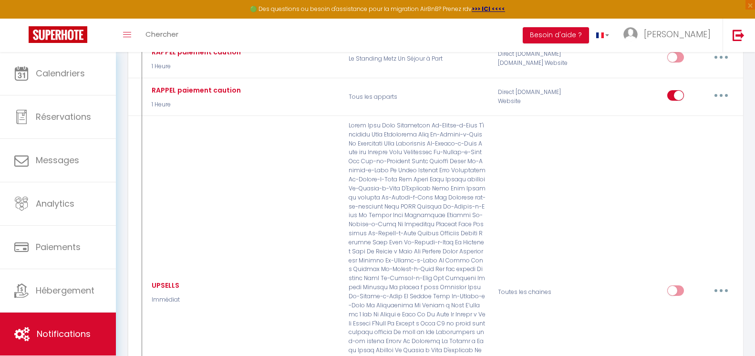
checkbox input "false"
type input "détails pour votre arrivée"
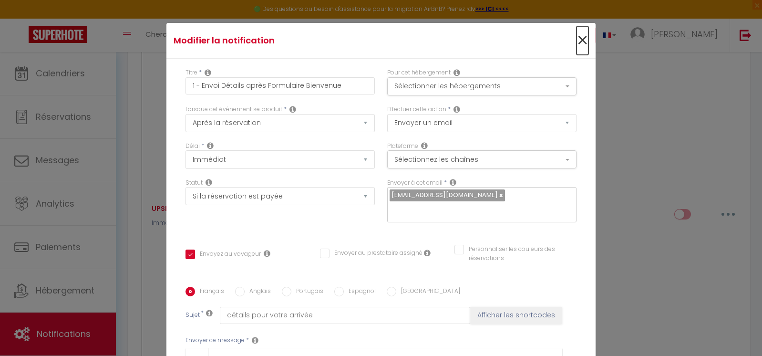
click at [576, 41] on span "×" at bounding box center [582, 40] width 12 height 29
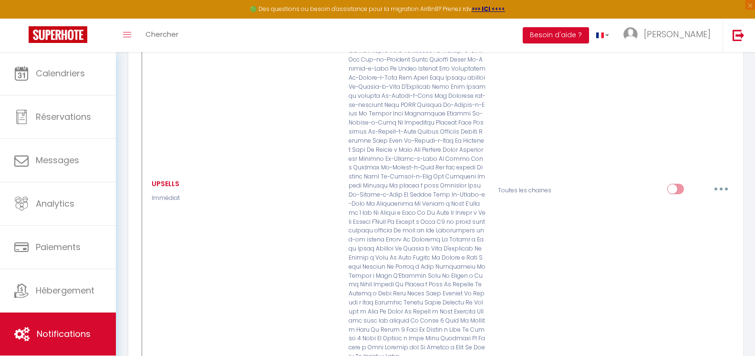
scroll to position [5960, 0]
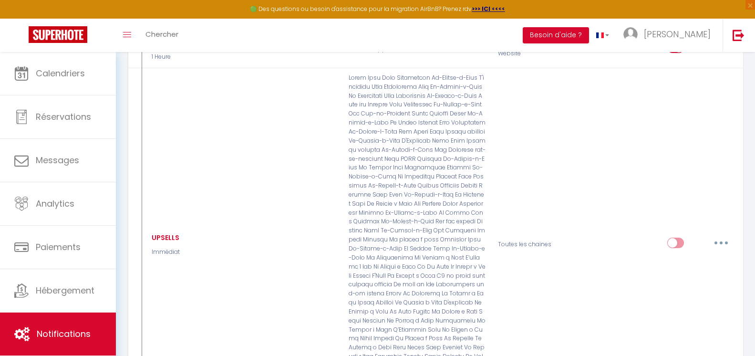
checkbox input "true"
checkbox input "false"
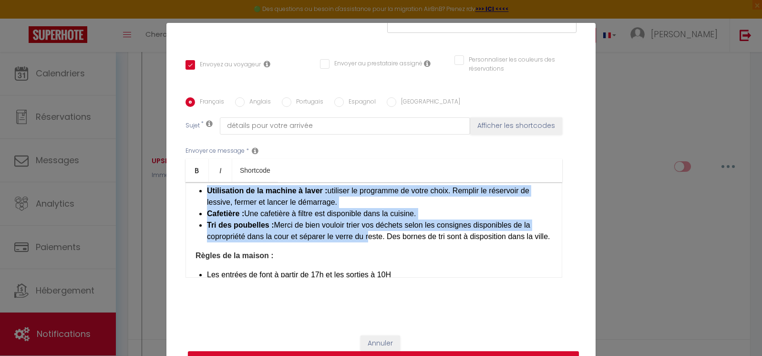
scroll to position [337, 0]
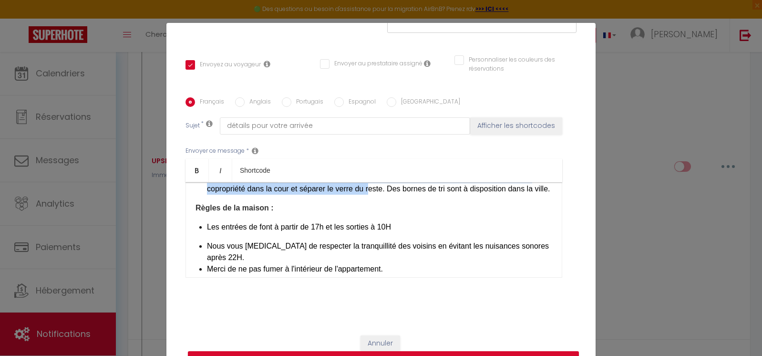
drag, startPoint x: 201, startPoint y: 247, endPoint x: 391, endPoint y: 202, distance: 195.7
click at [391, 202] on div "​ Bienvenue dans votre nouveau chez-vous temporaire ! Nous sommes ravis de vous…" at bounding box center [373, 229] width 377 height 95
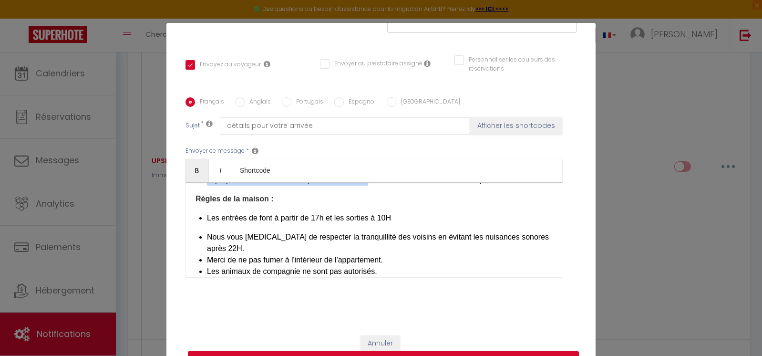
scroll to position [321, 0]
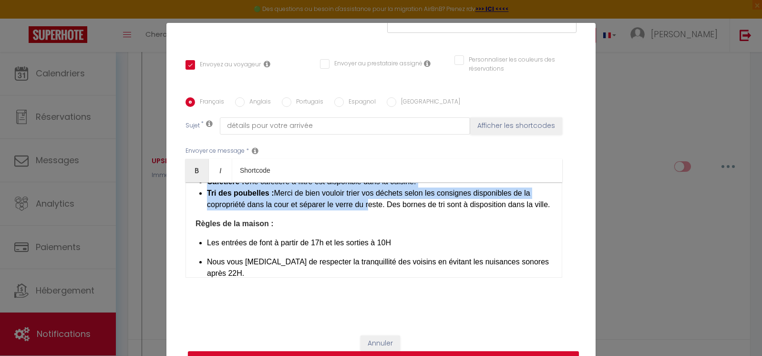
copy div "Loremip : 08 dol si ametcon ad Elitse, 25514 Doei tempo://inci.utl.etd.ma/AL79e…"
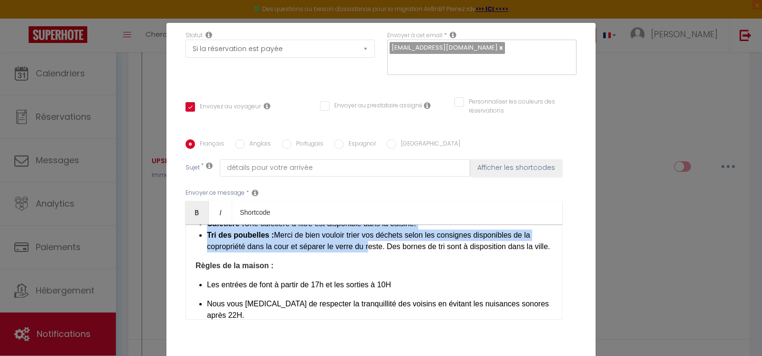
scroll to position [0, 0]
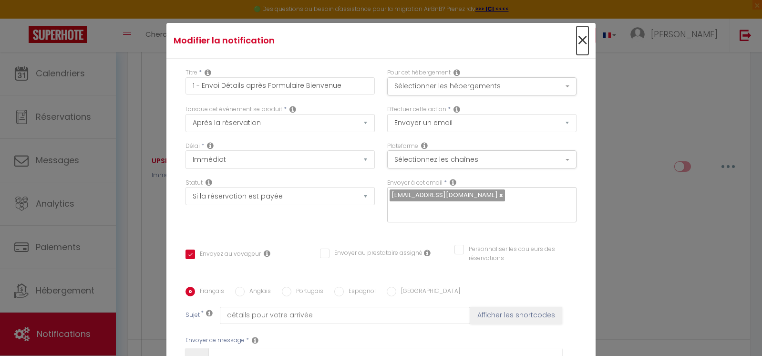
click at [576, 42] on span "×" at bounding box center [582, 40] width 12 height 29
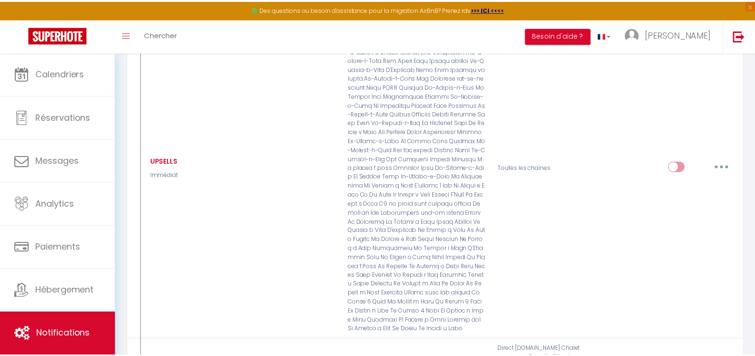
scroll to position [5960, 0]
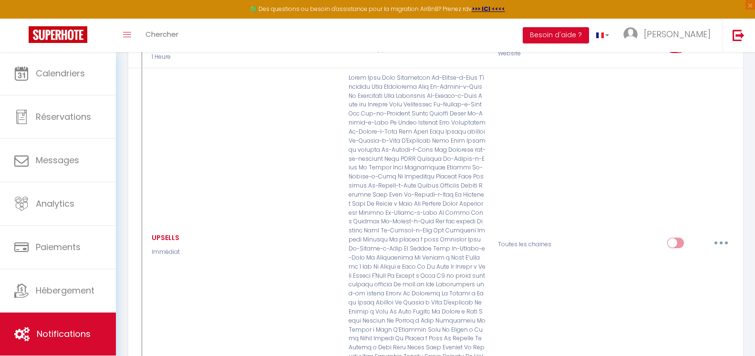
checkbox input "true"
checkbox input "false"
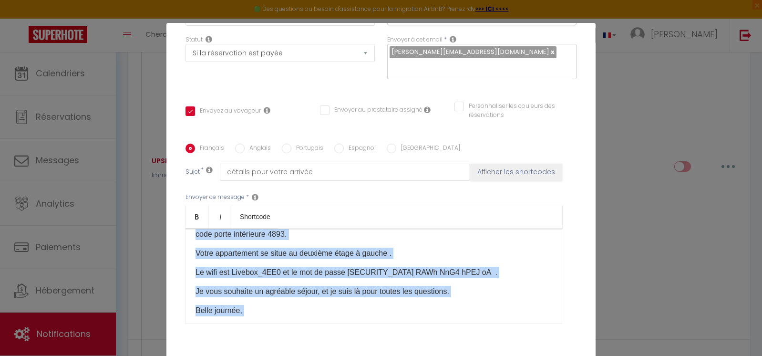
scroll to position [191, 0]
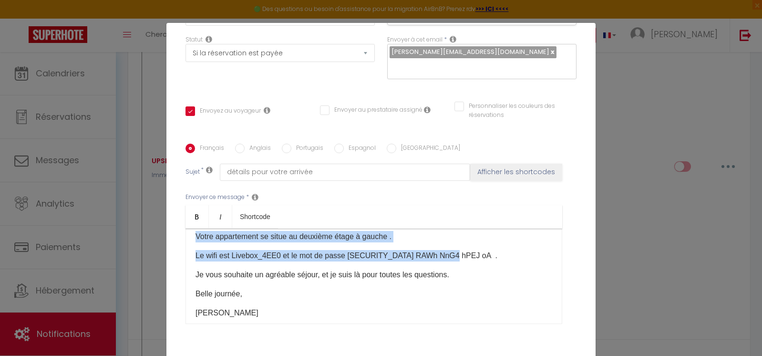
drag, startPoint x: 192, startPoint y: 268, endPoint x: 455, endPoint y: 231, distance: 265.9
click at [455, 231] on div "Bonjour [GUEST:FIRST_NAME], Je me réjouis à l'idée de vous accueillir et de vou…" at bounding box center [373, 275] width 377 height 95
copy div "​ L'adresse est [STREET_ADDRESS]. Garez vous dans la rue. Veuillez m'envoyer vo…"
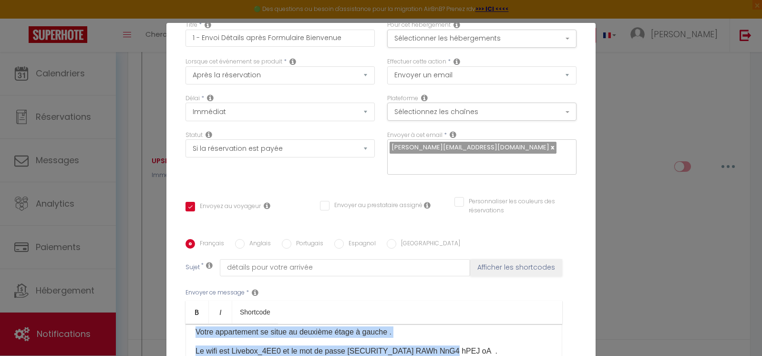
scroll to position [0, 0]
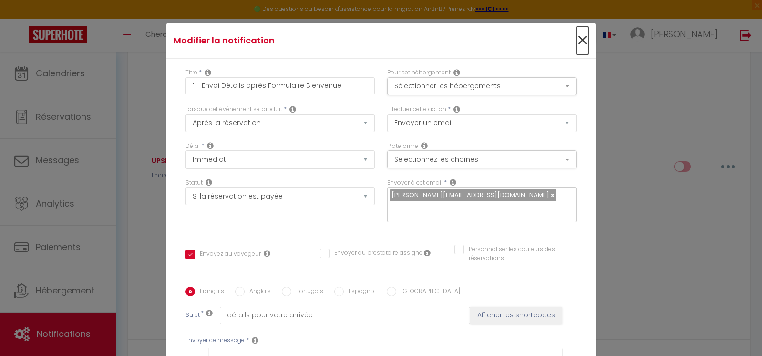
click at [576, 40] on span "×" at bounding box center [582, 40] width 12 height 29
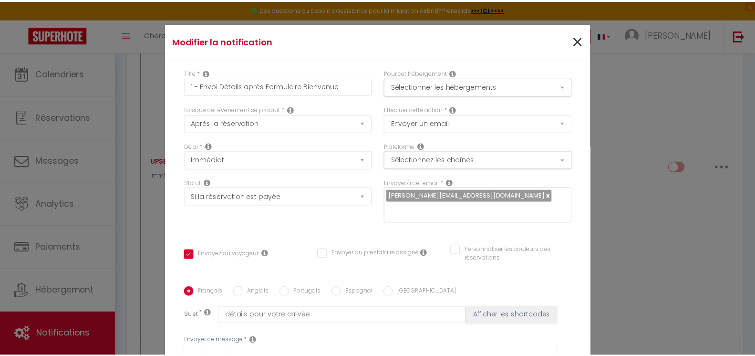
scroll to position [5960, 0]
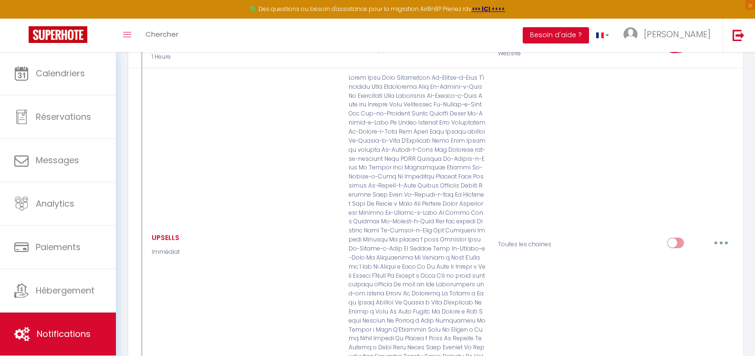
checkbox input "true"
checkbox input "false"
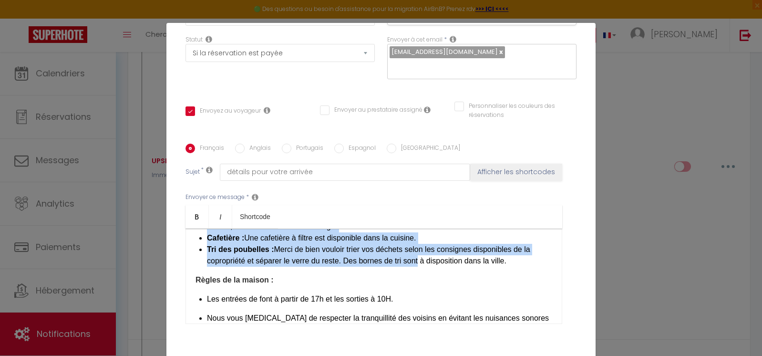
scroll to position [220, 0]
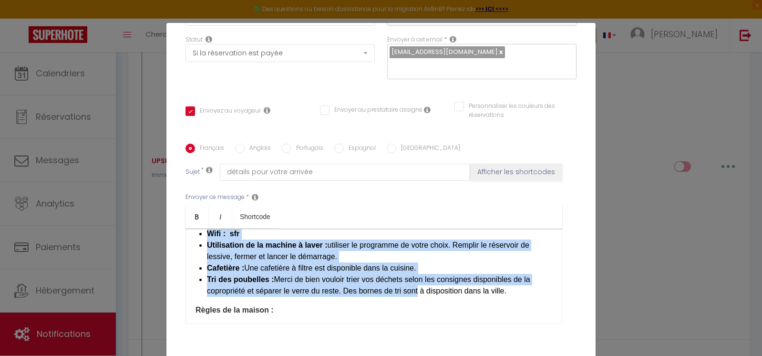
drag, startPoint x: 205, startPoint y: 275, endPoint x: 520, endPoint y: 290, distance: 316.0
click at [520, 290] on div "Bienvenue dans votre nouveau chez-vous temporaire ! Nous sommes ravis de vous a…" at bounding box center [373, 275] width 377 height 95
copy div "Loremip : dolor://sita.con.adi.el/s3dOeiUsmODtEM6I9 ​ 54 U, lab etdolo, 95037 M…"
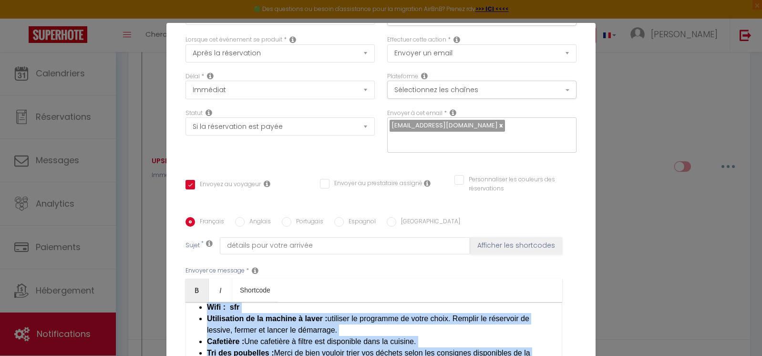
scroll to position [0, 0]
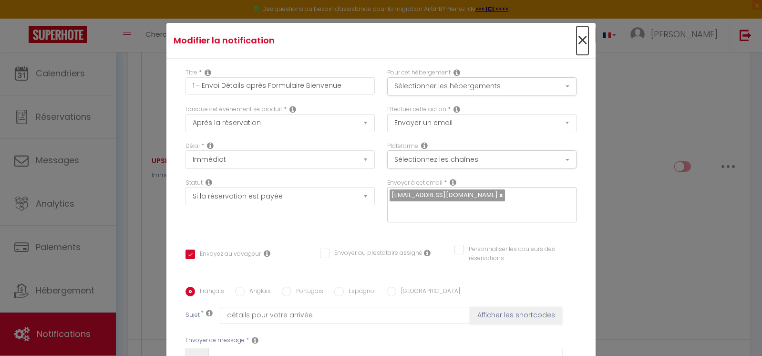
click at [576, 42] on span "×" at bounding box center [582, 40] width 12 height 29
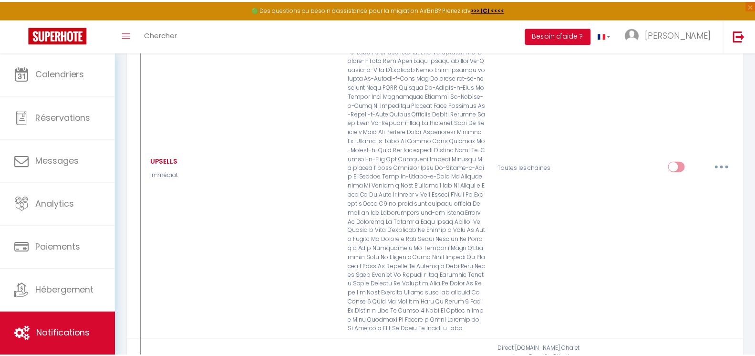
scroll to position [5960, 0]
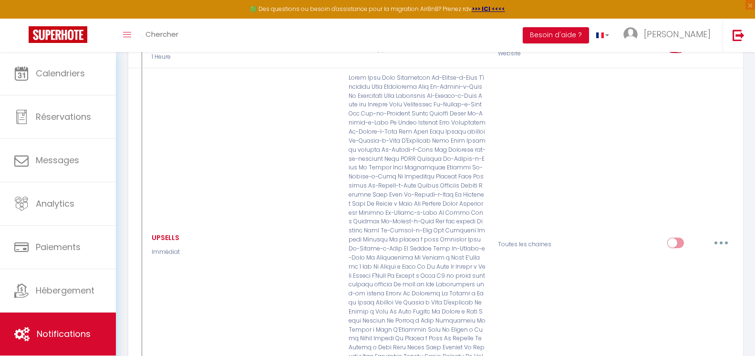
checkbox input "true"
checkbox input "false"
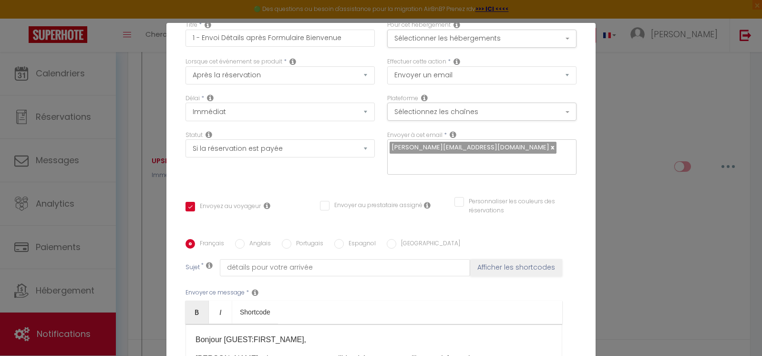
scroll to position [0, 0]
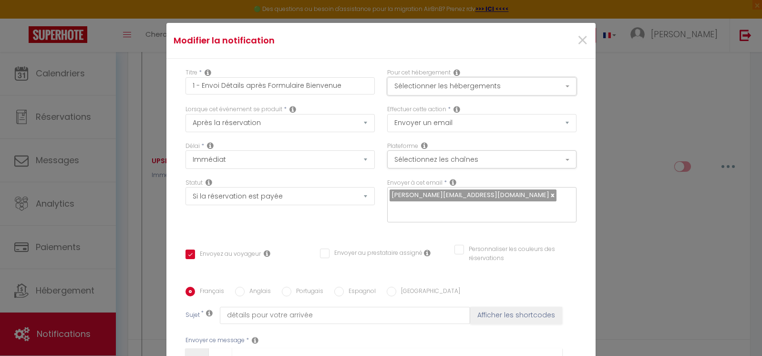
click at [467, 88] on button "Sélectionner les hébergements" at bounding box center [481, 86] width 189 height 18
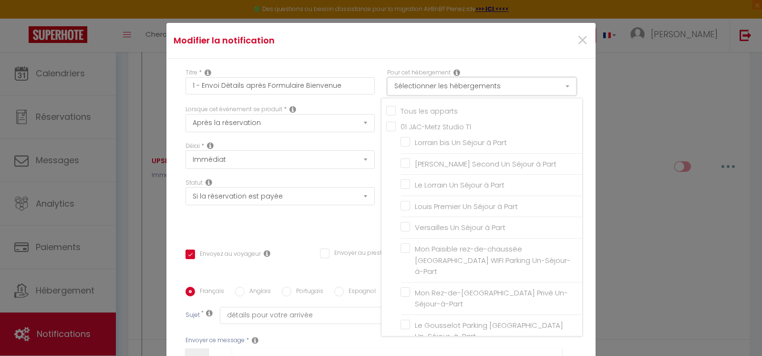
click at [467, 88] on button "Sélectionner les hébergements" at bounding box center [481, 86] width 189 height 18
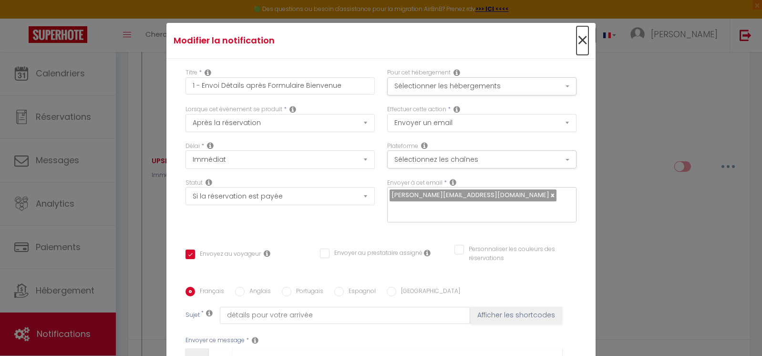
click at [576, 33] on span "×" at bounding box center [582, 40] width 12 height 29
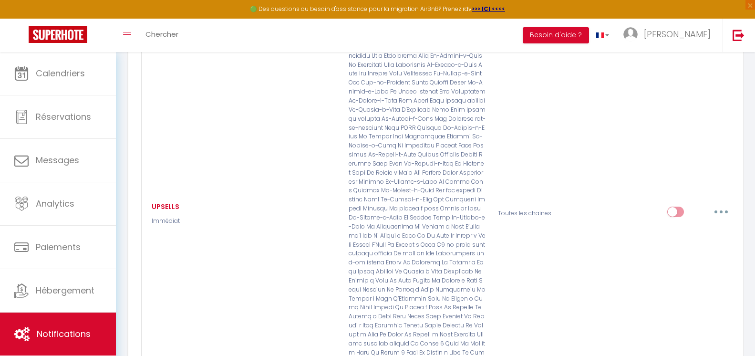
scroll to position [6008, 0]
checkbox input "true"
checkbox input "false"
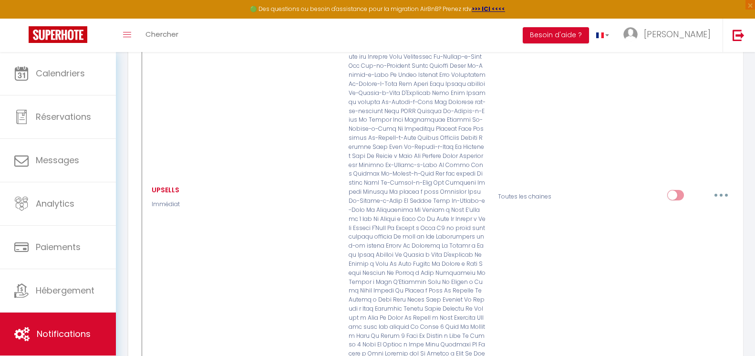
checkbox input "false"
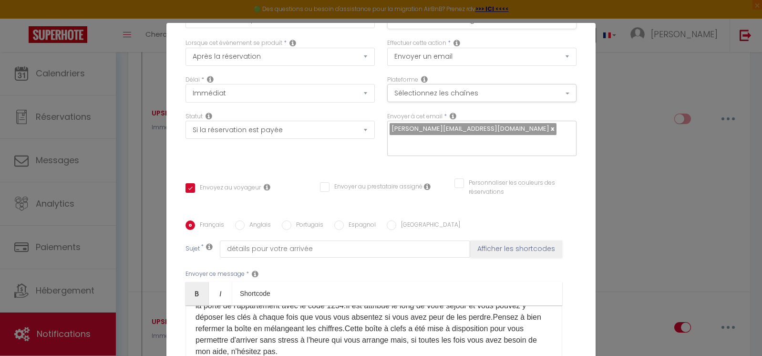
scroll to position [0, 0]
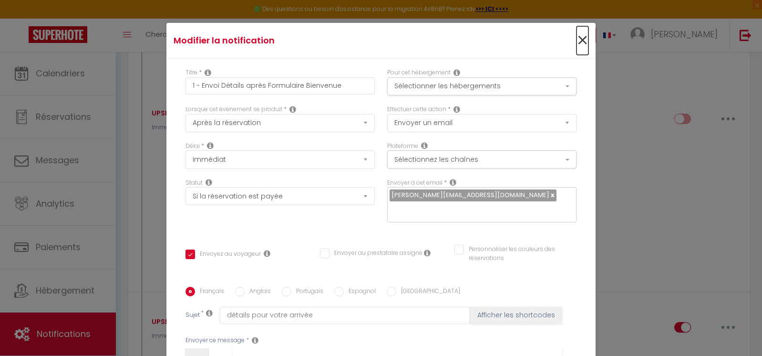
click at [576, 44] on span "×" at bounding box center [582, 40] width 12 height 29
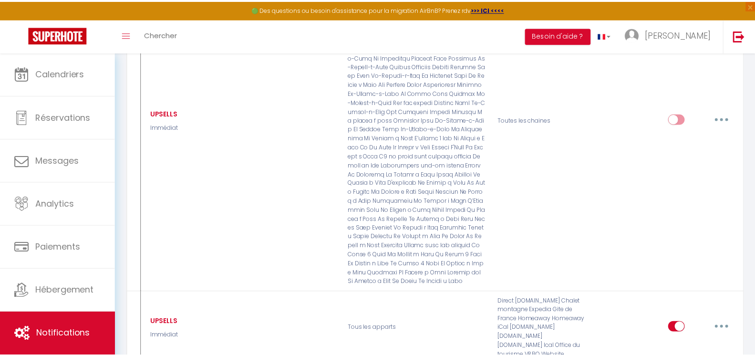
scroll to position [6008, 0]
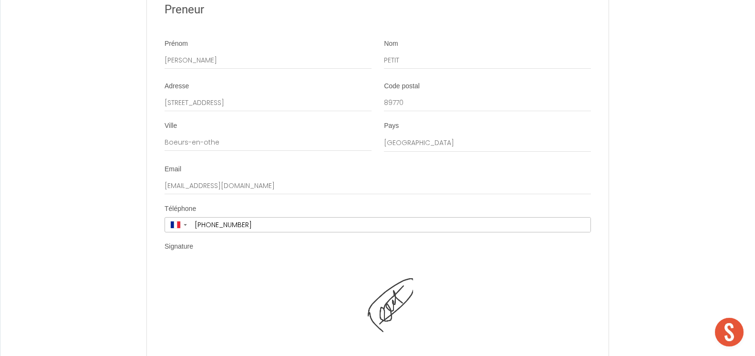
scroll to position [1907, 0]
